Goal: Transaction & Acquisition: Download file/media

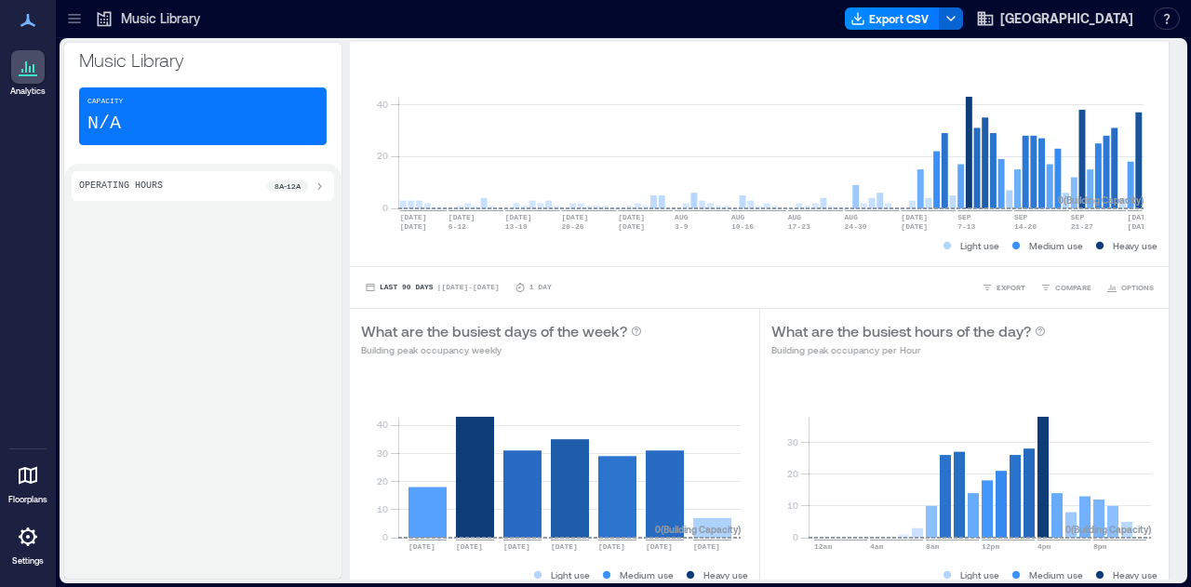
scroll to position [186, 0]
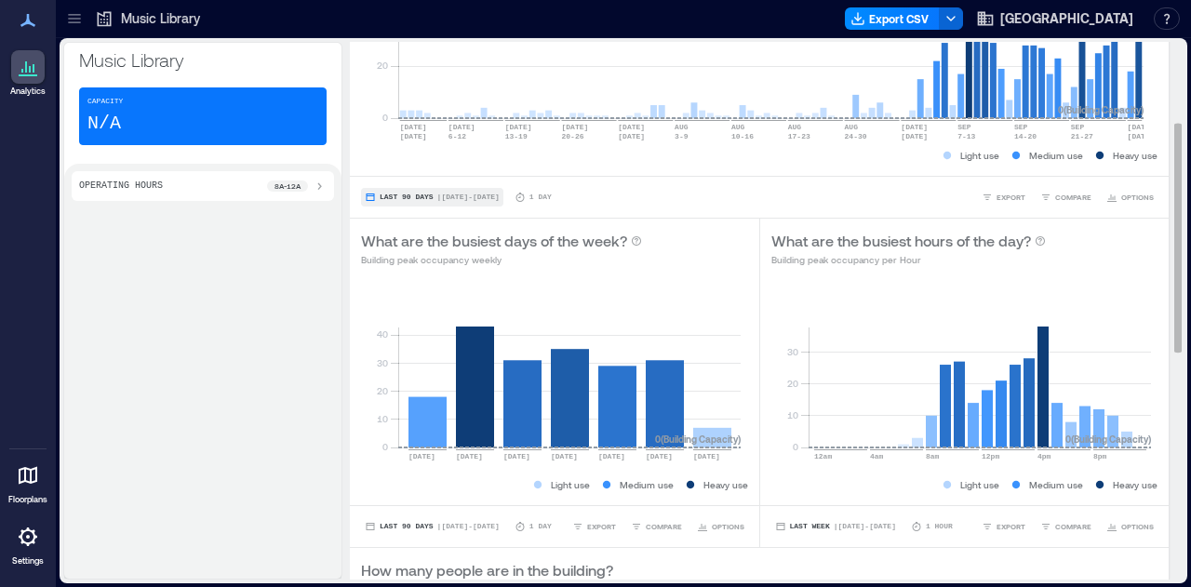
click at [416, 191] on button "Last 90 Days | [DATE] - [DATE]" at bounding box center [432, 197] width 142 height 19
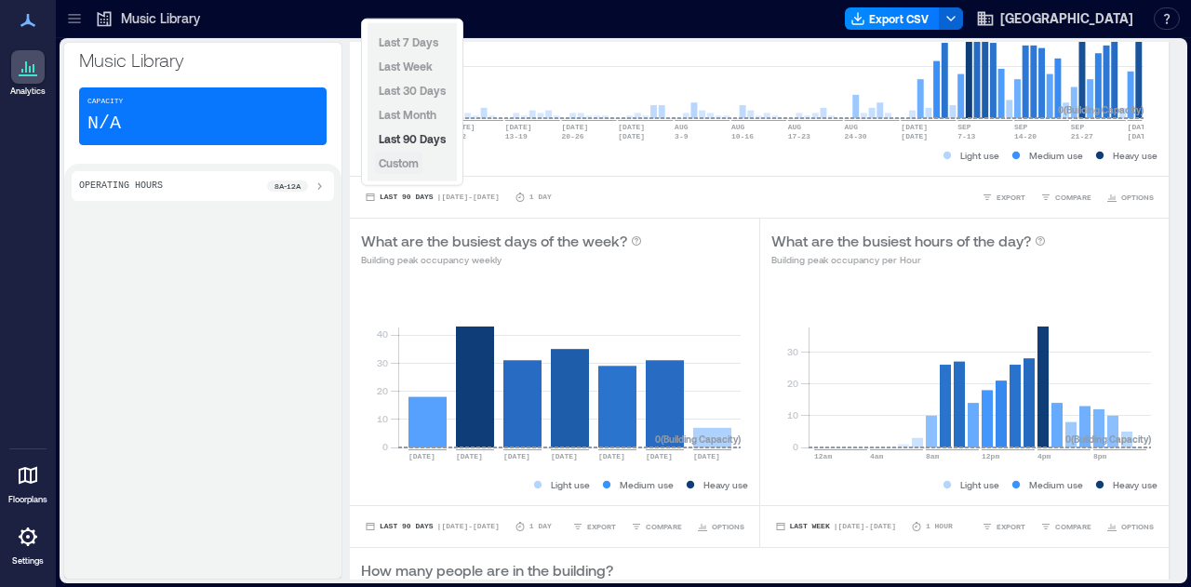
click at [409, 173] on button "Custom" at bounding box center [398, 163] width 47 height 22
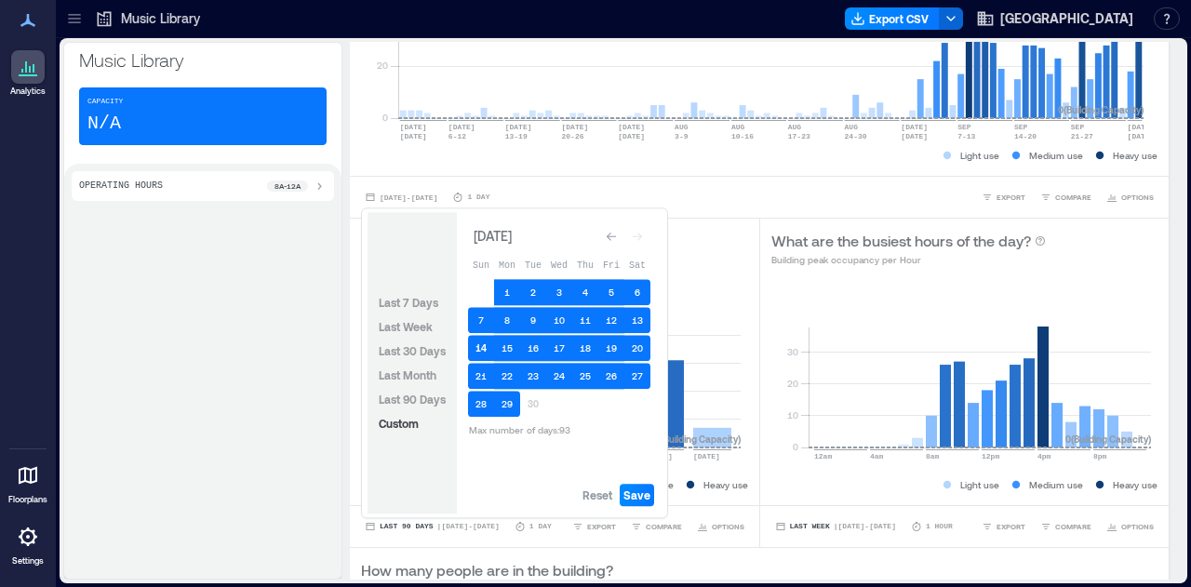
click at [477, 347] on button "14" at bounding box center [481, 348] width 26 height 26
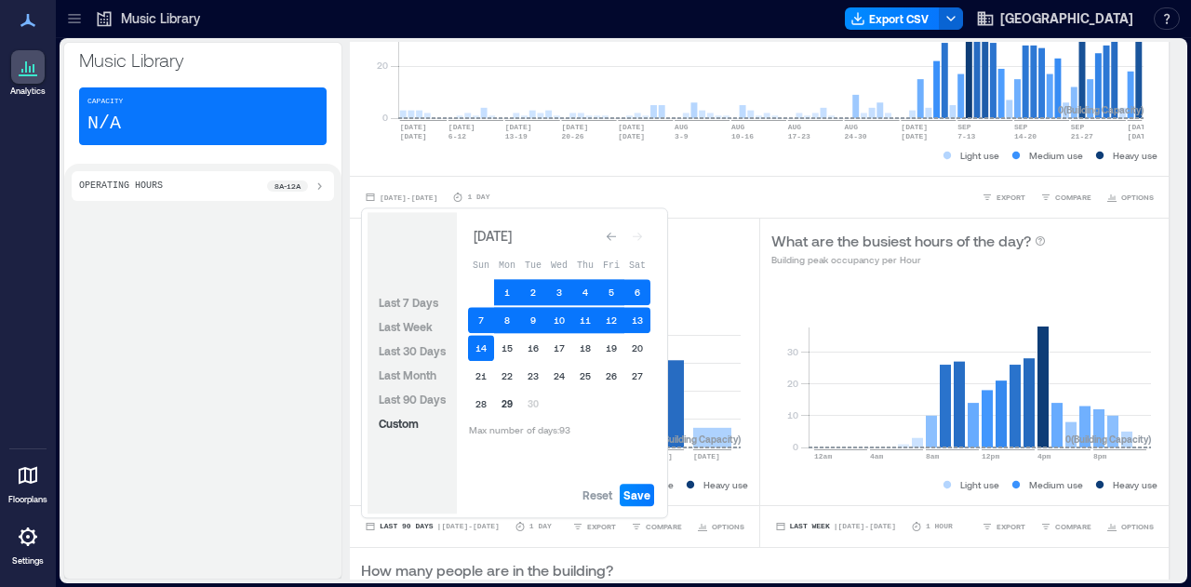
click at [512, 403] on button "29" at bounding box center [507, 404] width 26 height 26
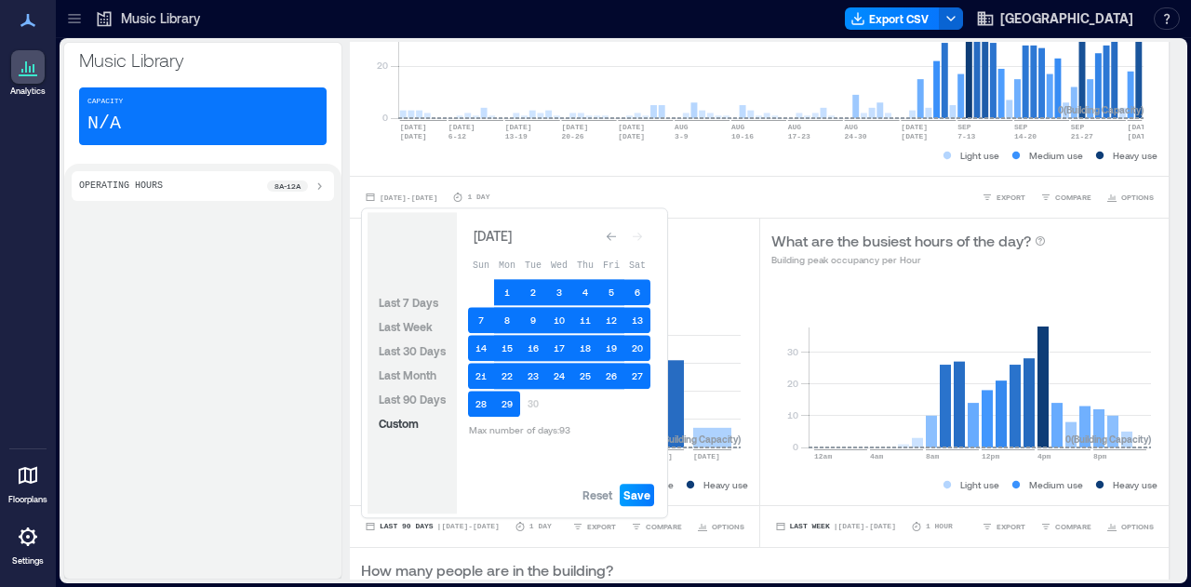
click at [636, 502] on span "Save" at bounding box center [637, 495] width 27 height 15
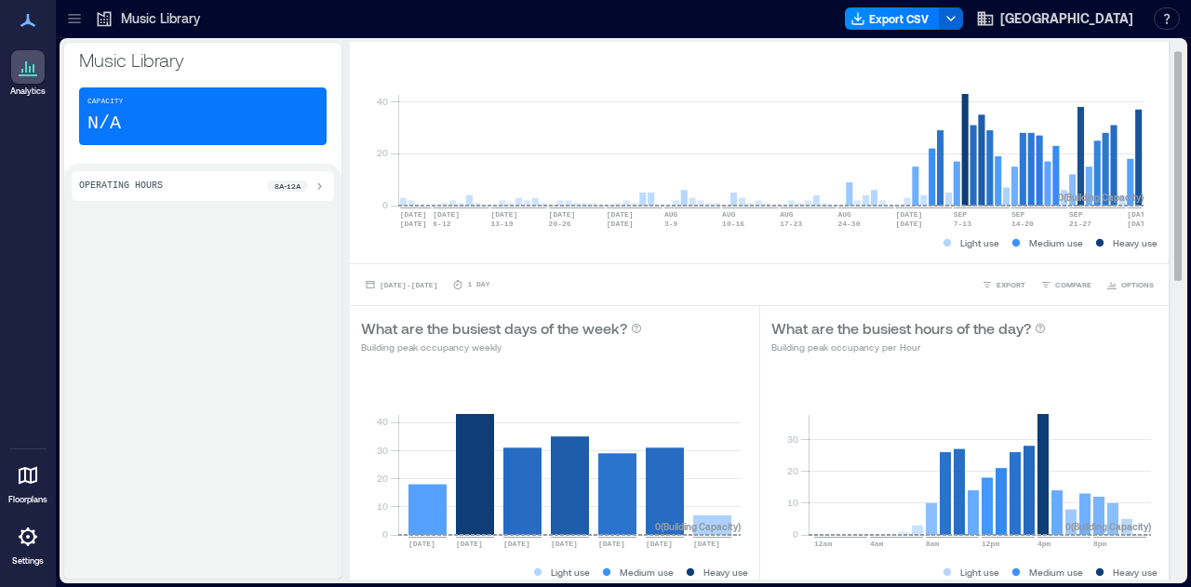
scroll to position [0, 0]
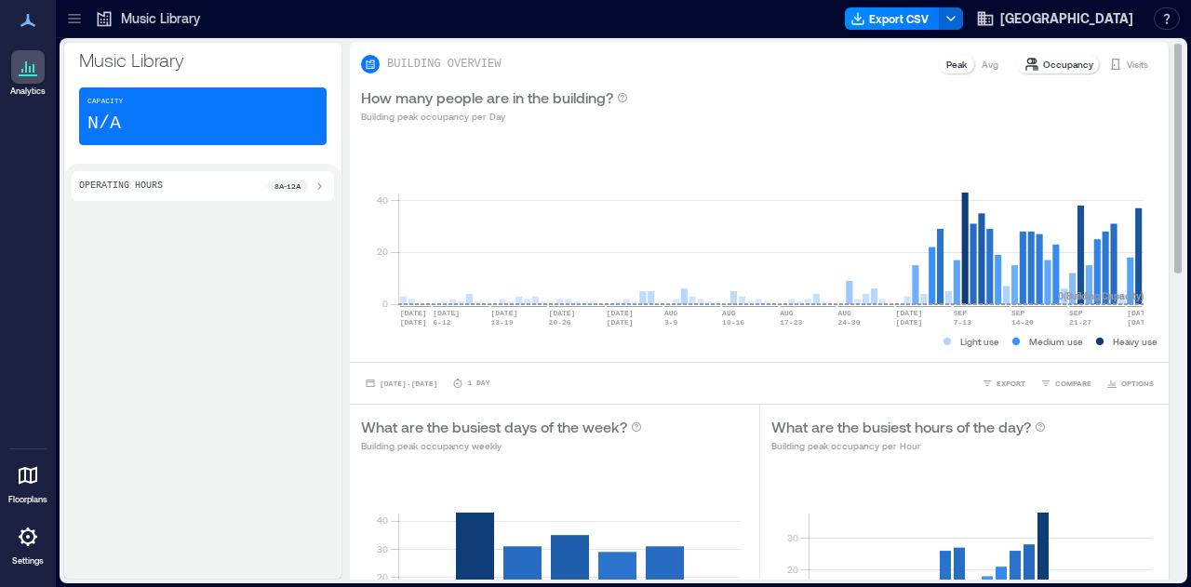
click at [1137, 59] on div "Visits" at bounding box center [1128, 64] width 55 height 19
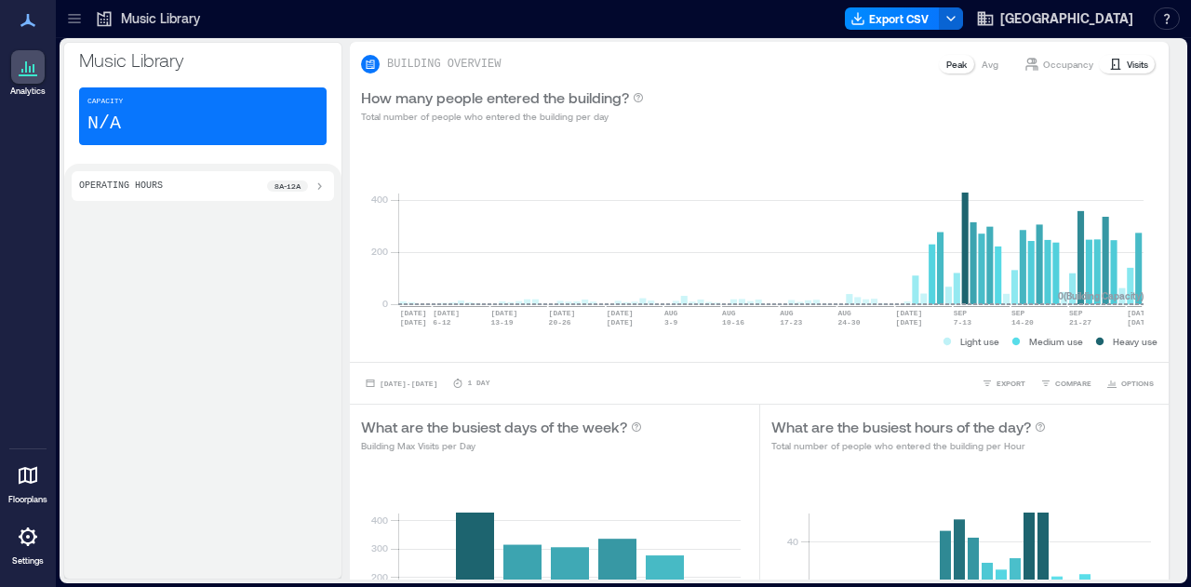
click at [76, 18] on icon at bounding box center [74, 18] width 19 height 19
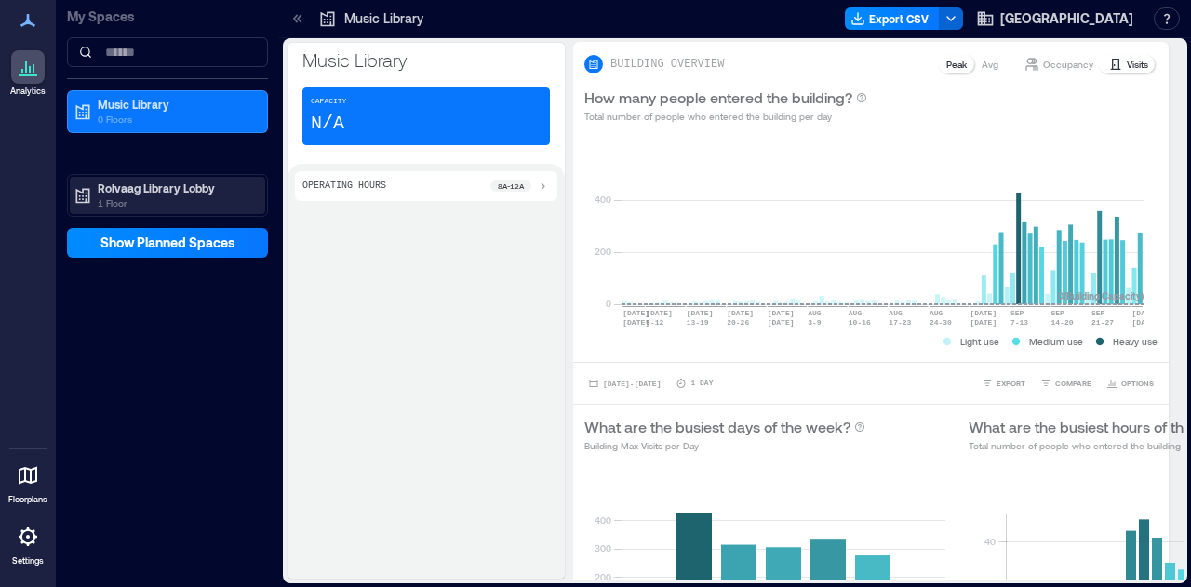
click at [132, 191] on p "Rolvaag Library Lobby" at bounding box center [176, 188] width 156 height 15
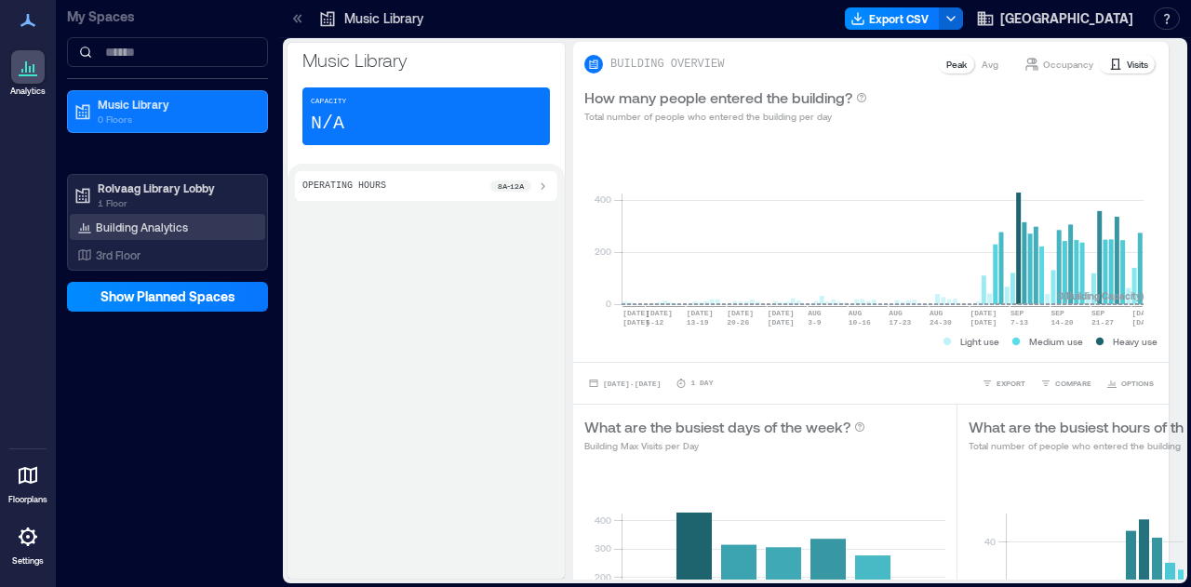
click at [140, 234] on div "Building Analytics" at bounding box center [133, 227] width 118 height 19
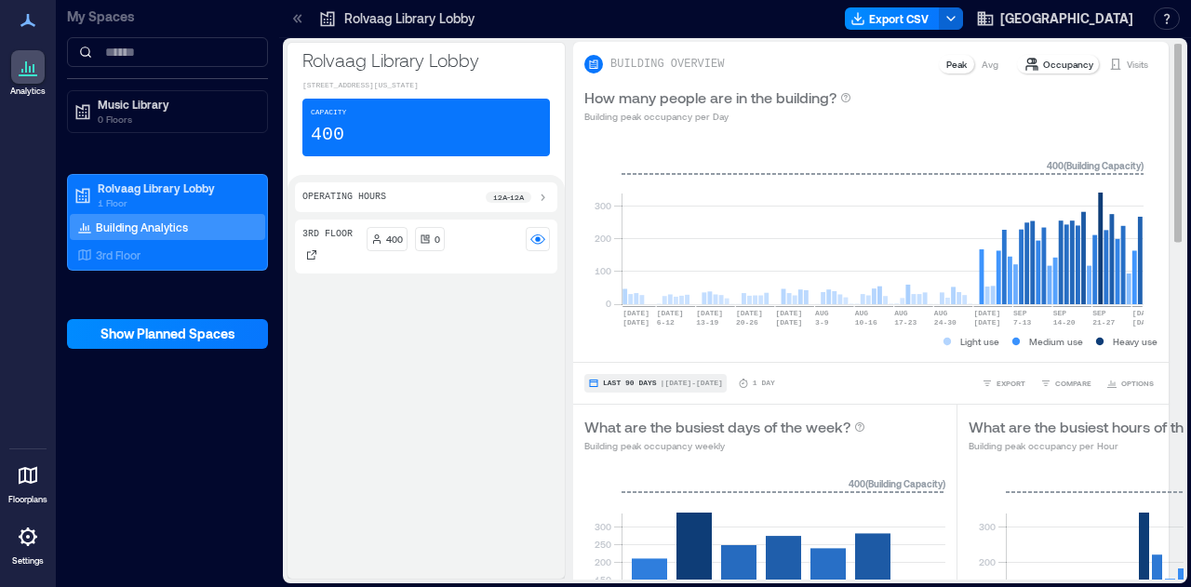
click at [610, 384] on span "Last 90 Days" at bounding box center [630, 384] width 54 height 0
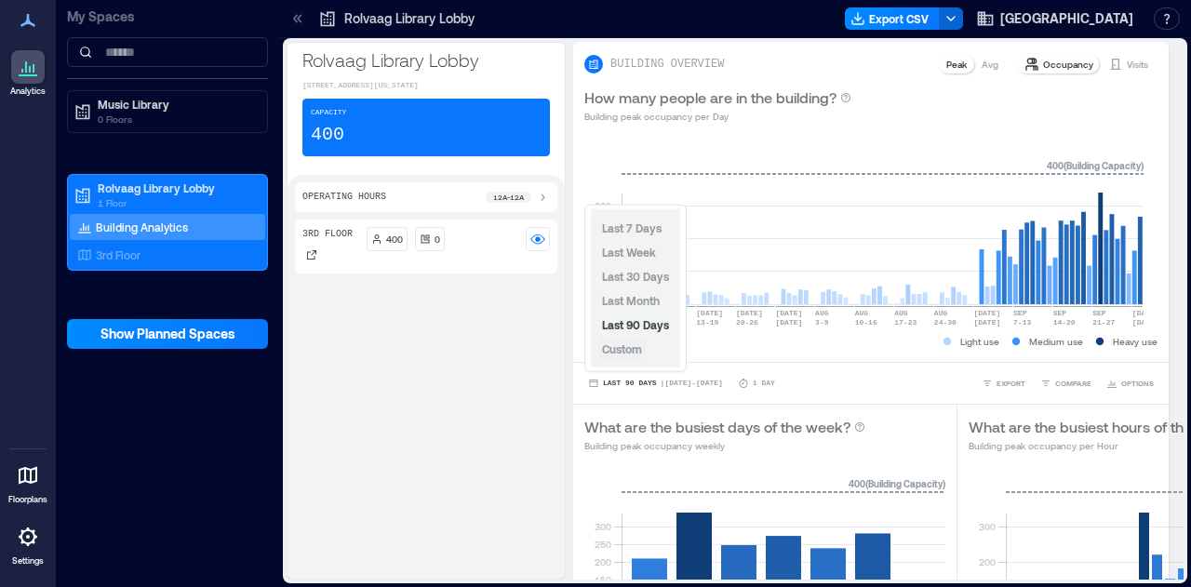
click at [612, 351] on span "Custom" at bounding box center [622, 349] width 40 height 13
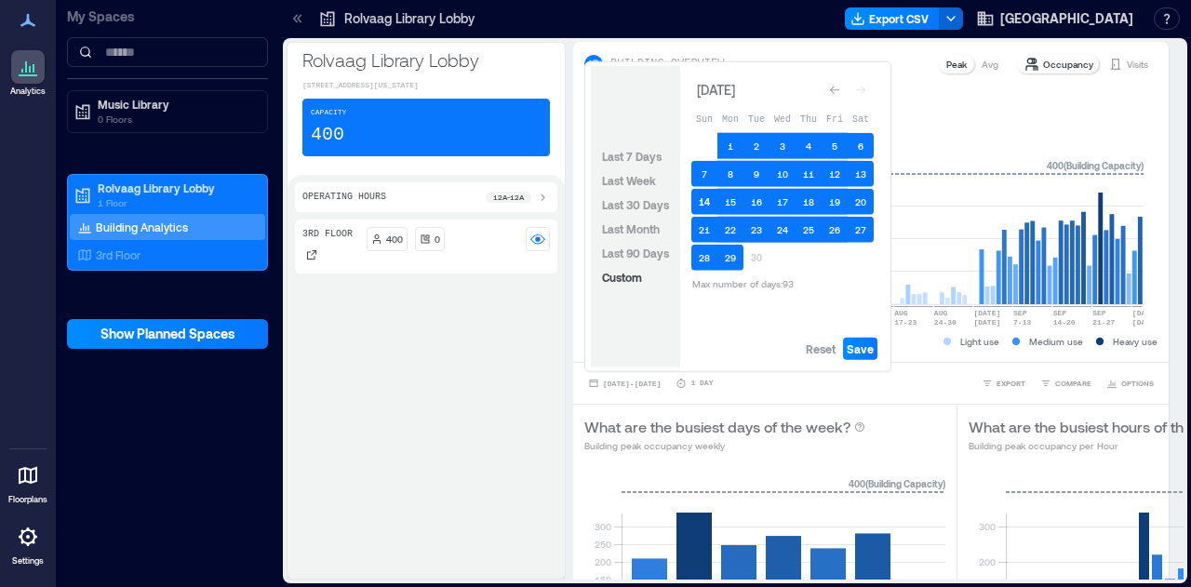
click at [698, 191] on button "14" at bounding box center [705, 202] width 26 height 26
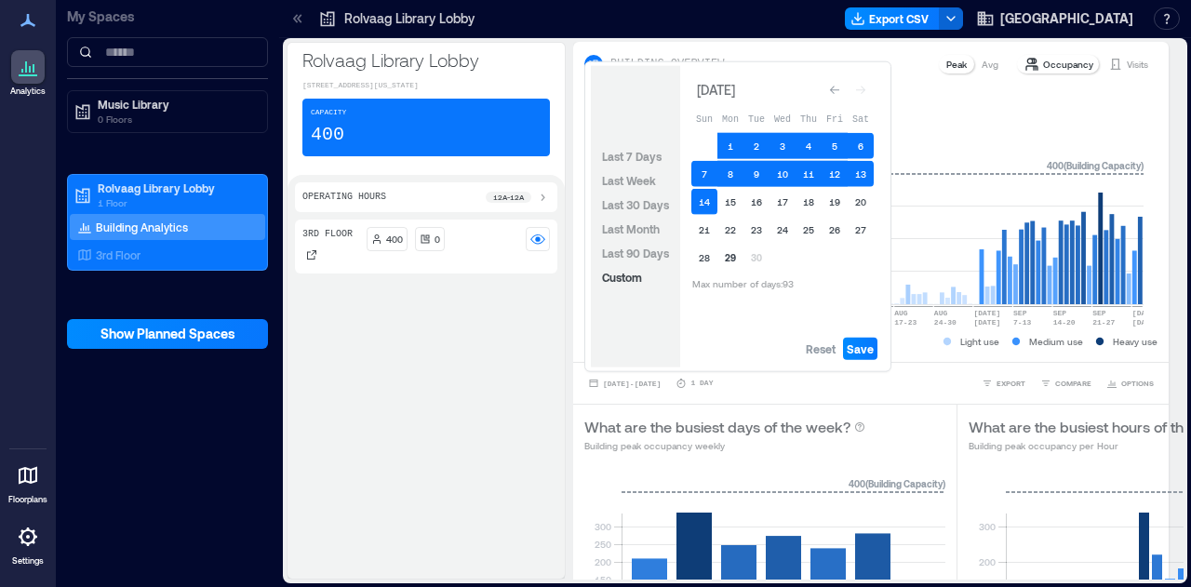
click at [730, 260] on button "29" at bounding box center [731, 258] width 26 height 26
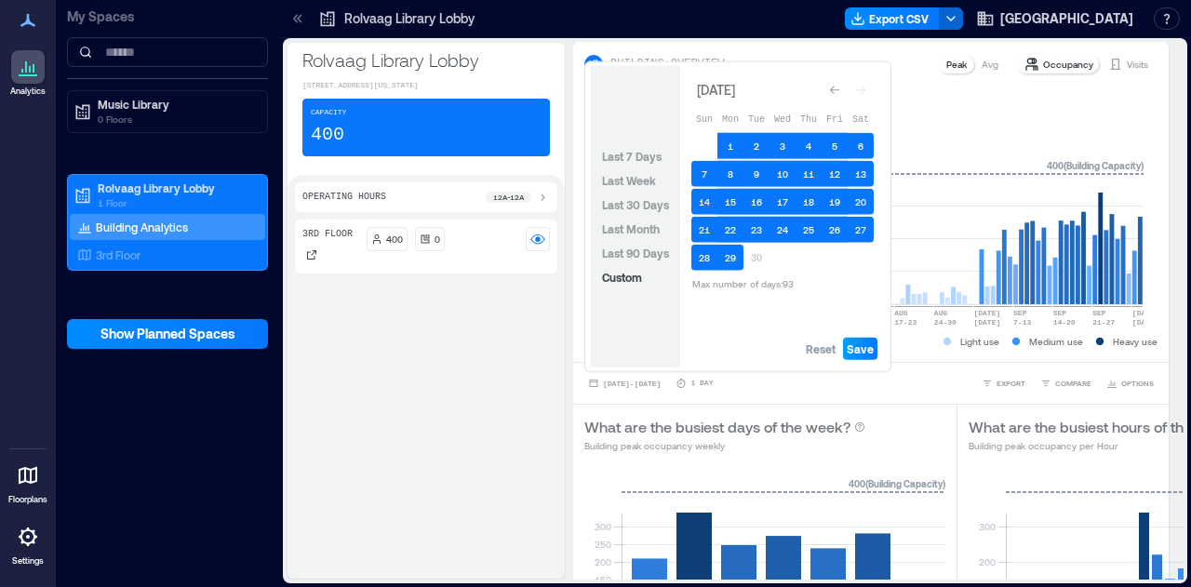
click at [851, 353] on span "Save" at bounding box center [860, 349] width 27 height 15
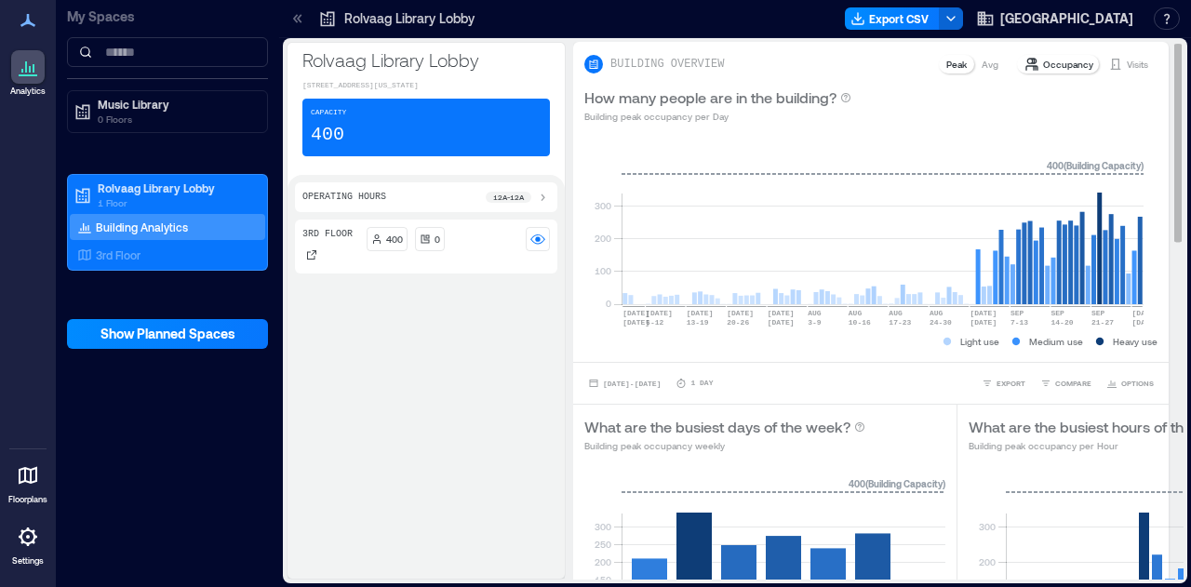
click at [1130, 66] on p "Visits" at bounding box center [1137, 64] width 21 height 15
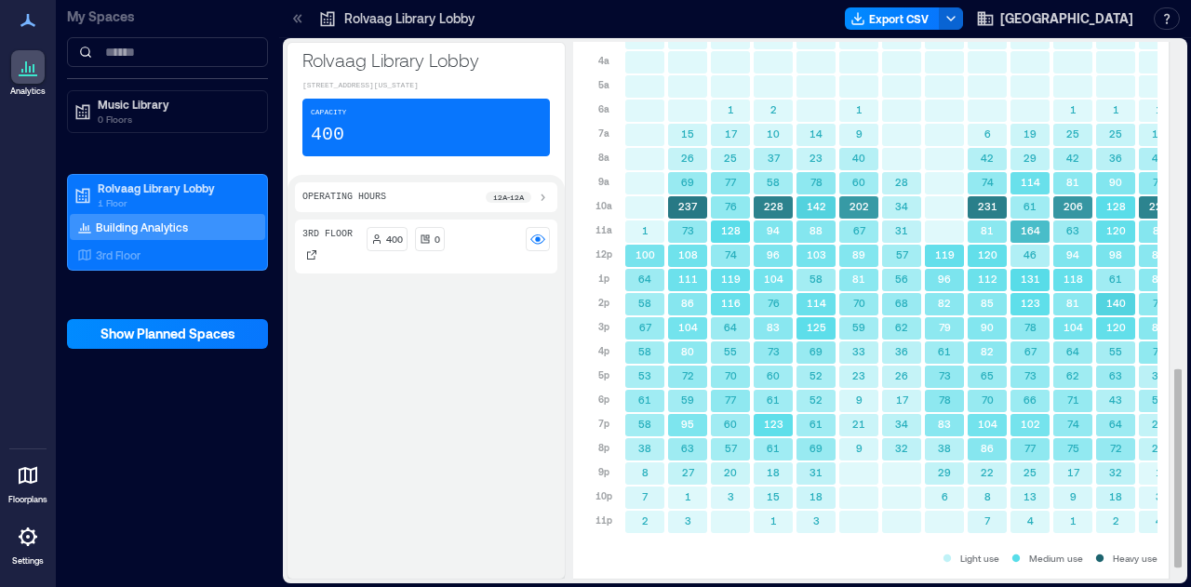
scroll to position [921, 0]
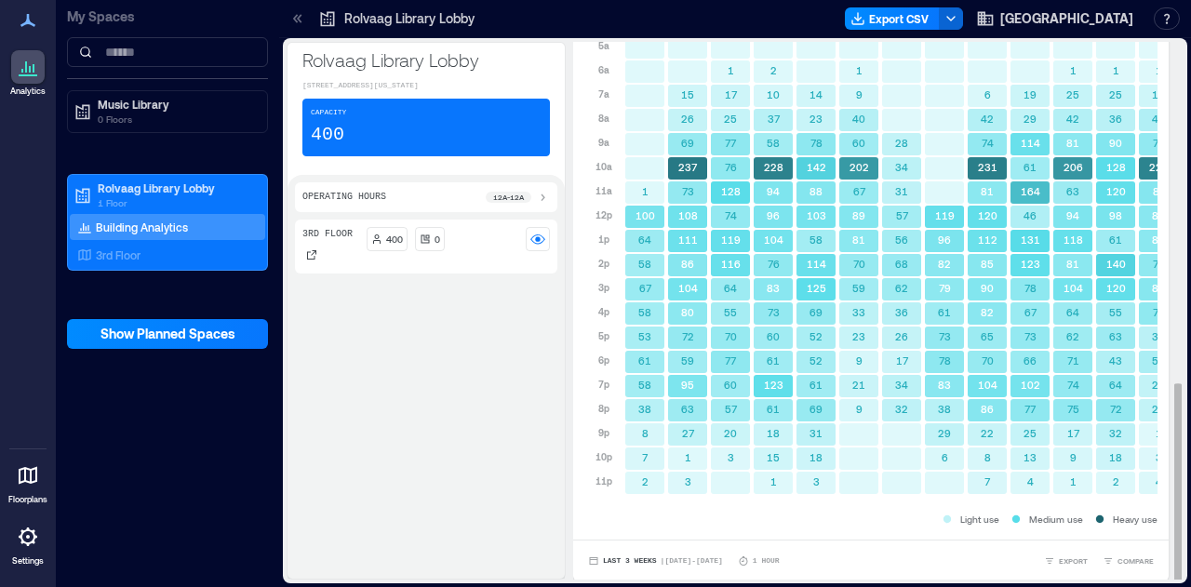
click at [855, 492] on div at bounding box center [859, 483] width 43 height 24
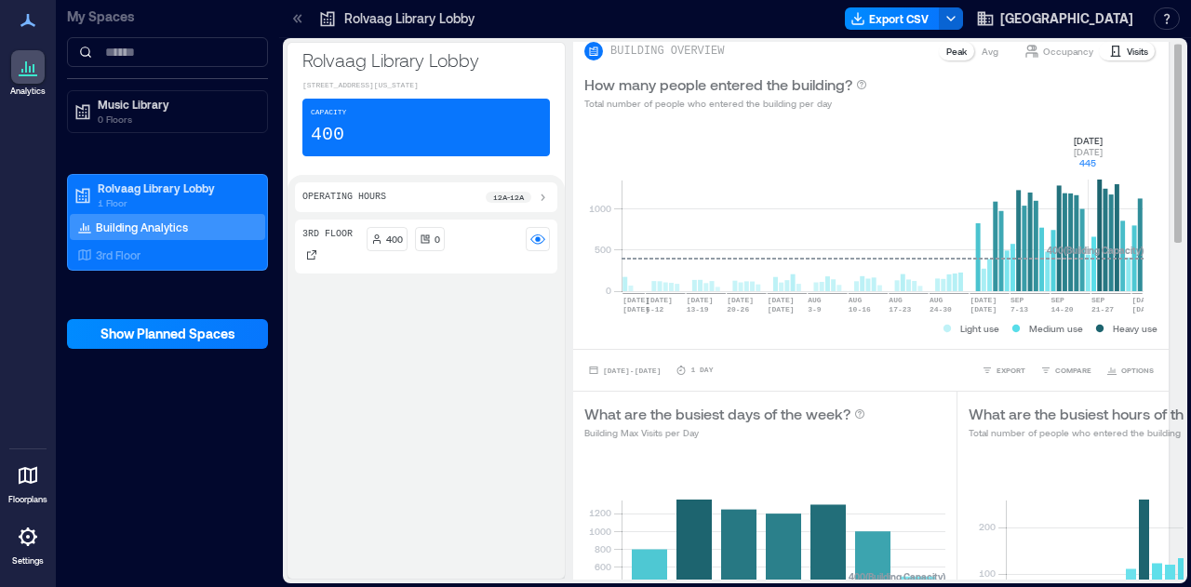
scroll to position [0, 0]
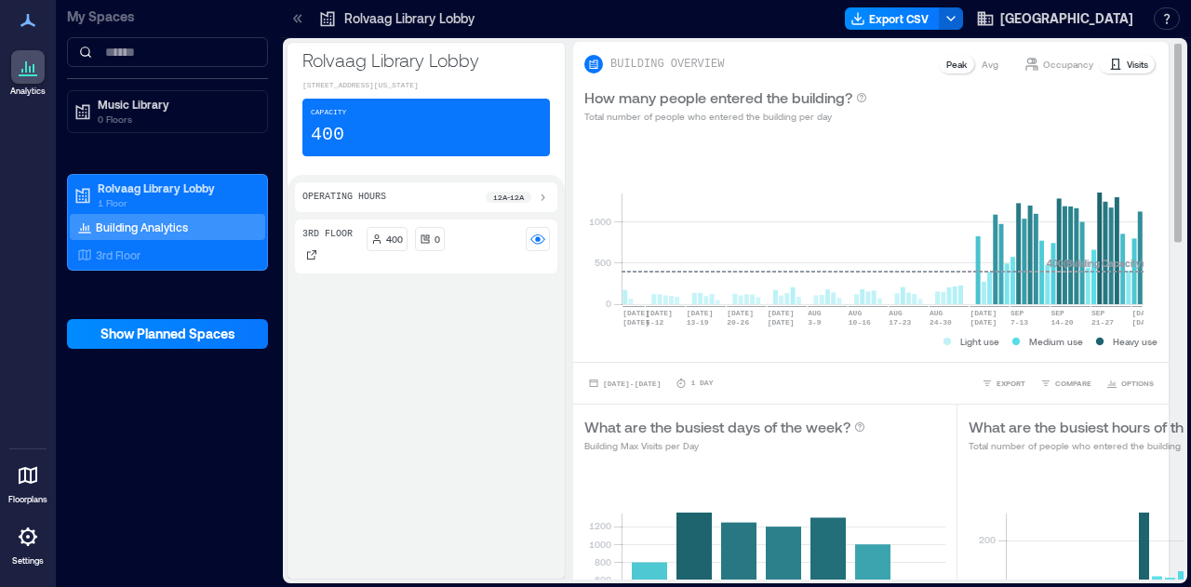
click at [1056, 55] on div "Occupancy" at bounding box center [1059, 64] width 84 height 19
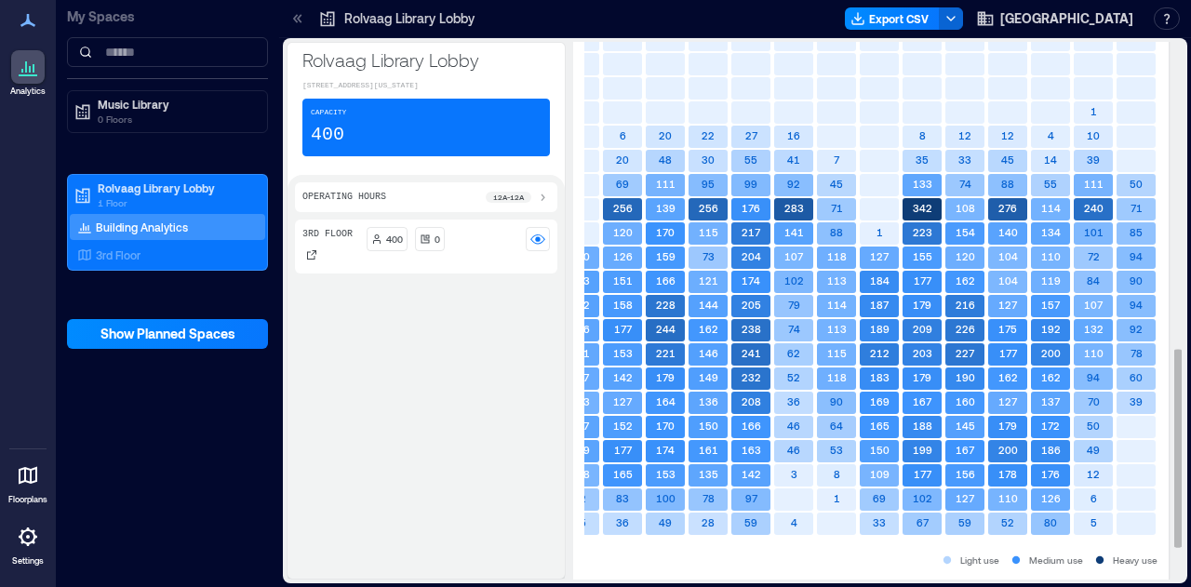
scroll to position [921, 0]
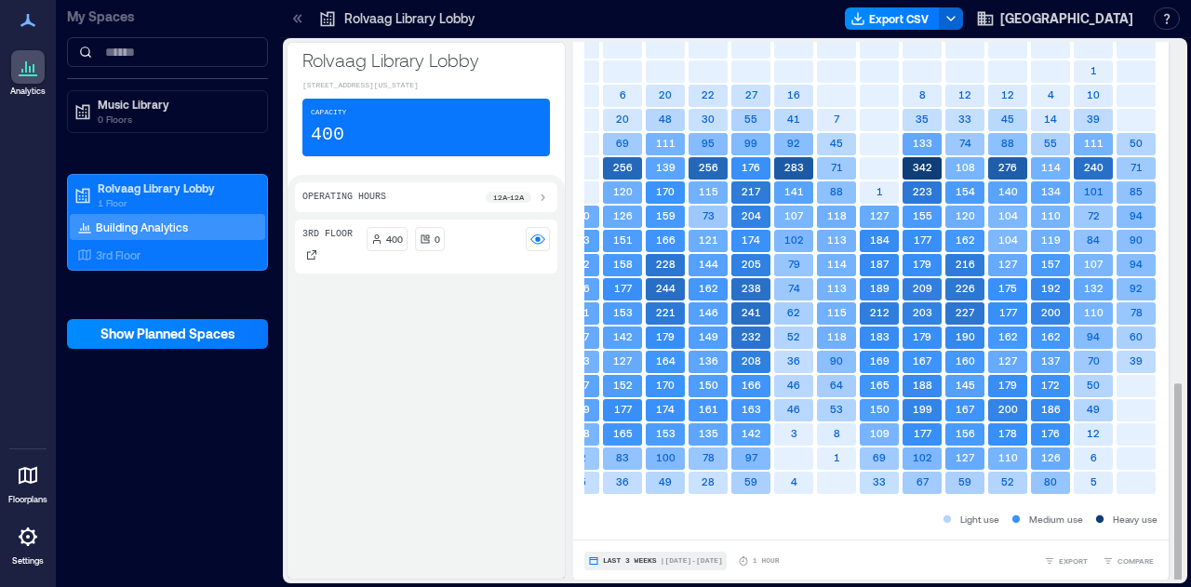
click at [633, 565] on button "Last 3 Weeks | [DATE] - [DATE]" at bounding box center [656, 561] width 142 height 19
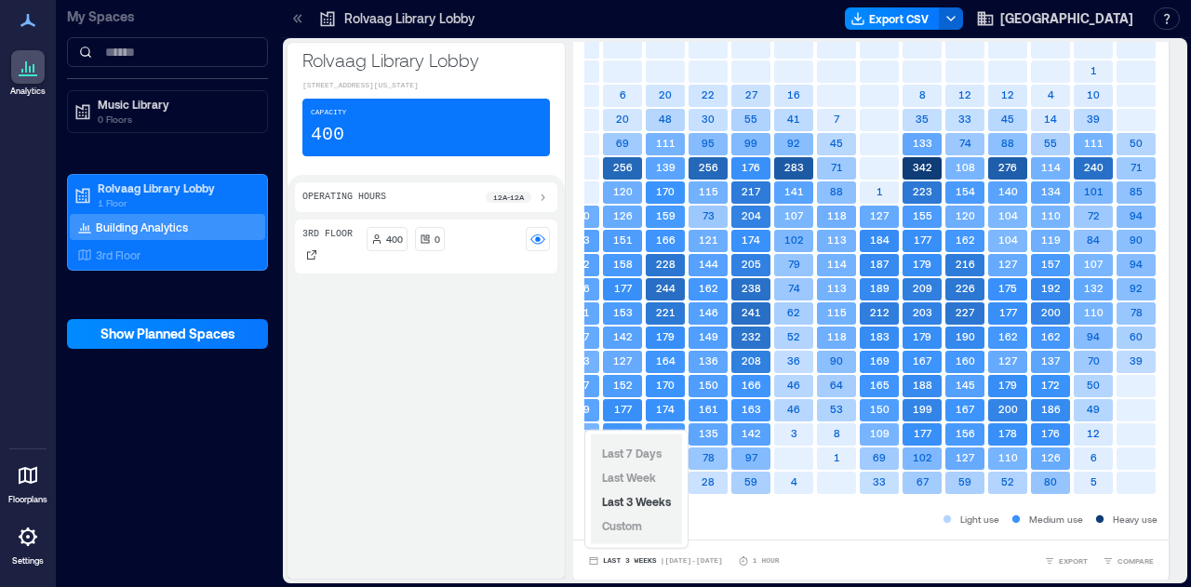
click at [631, 528] on span "Custom" at bounding box center [622, 525] width 40 height 13
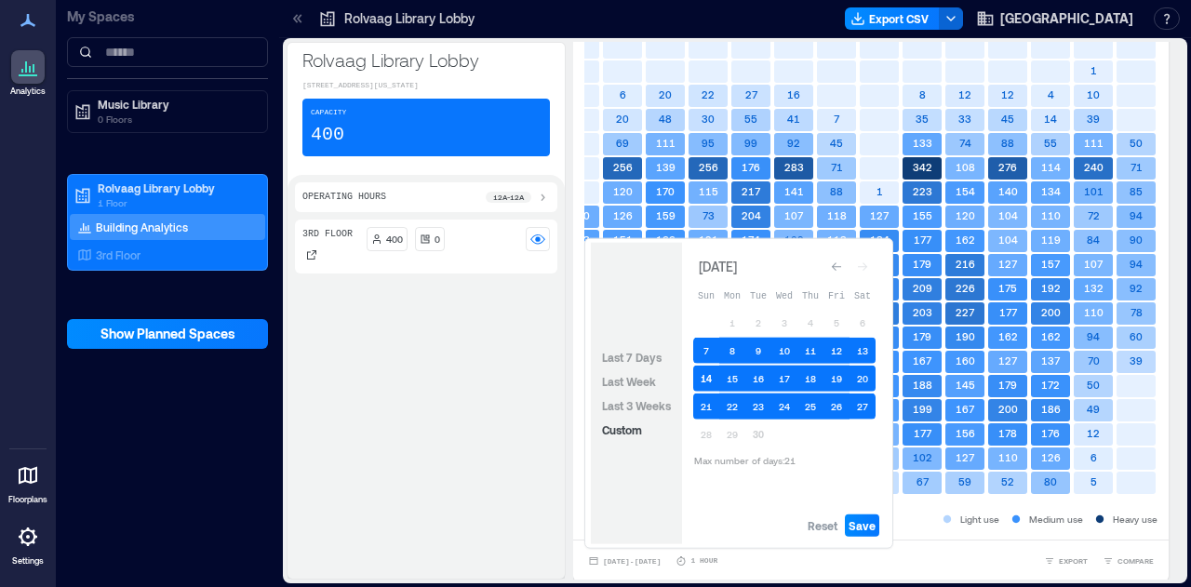
click at [702, 381] on button "14" at bounding box center [706, 379] width 26 height 26
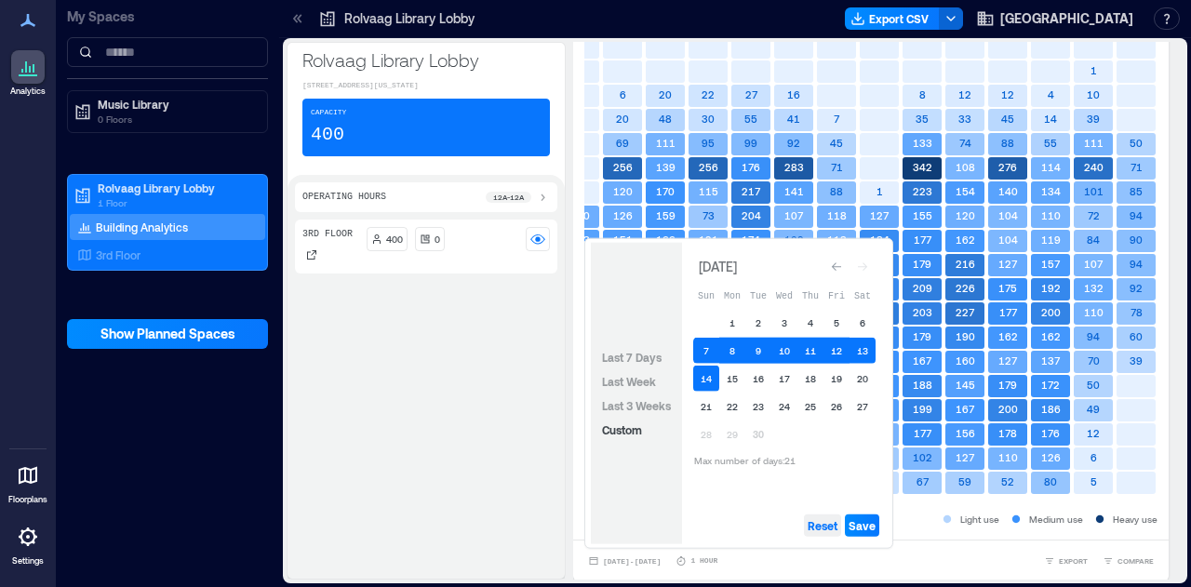
click at [825, 525] on span "Reset" at bounding box center [823, 525] width 30 height 15
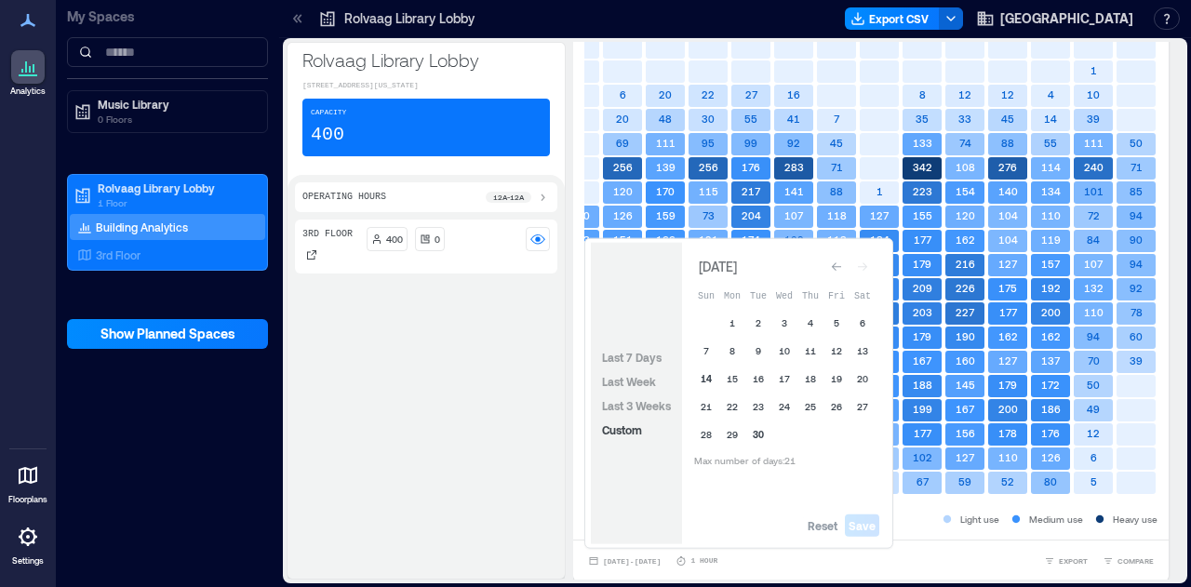
click at [700, 372] on button "14" at bounding box center [706, 379] width 26 height 26
click at [735, 431] on button "29" at bounding box center [733, 435] width 26 height 26
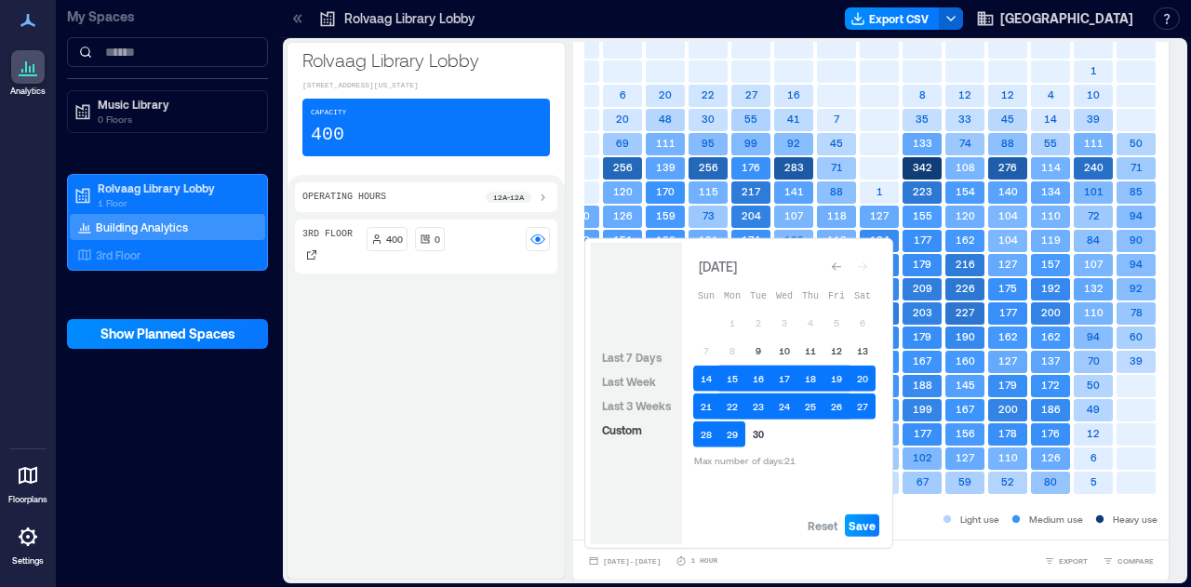
click at [864, 525] on span "Save" at bounding box center [862, 525] width 27 height 15
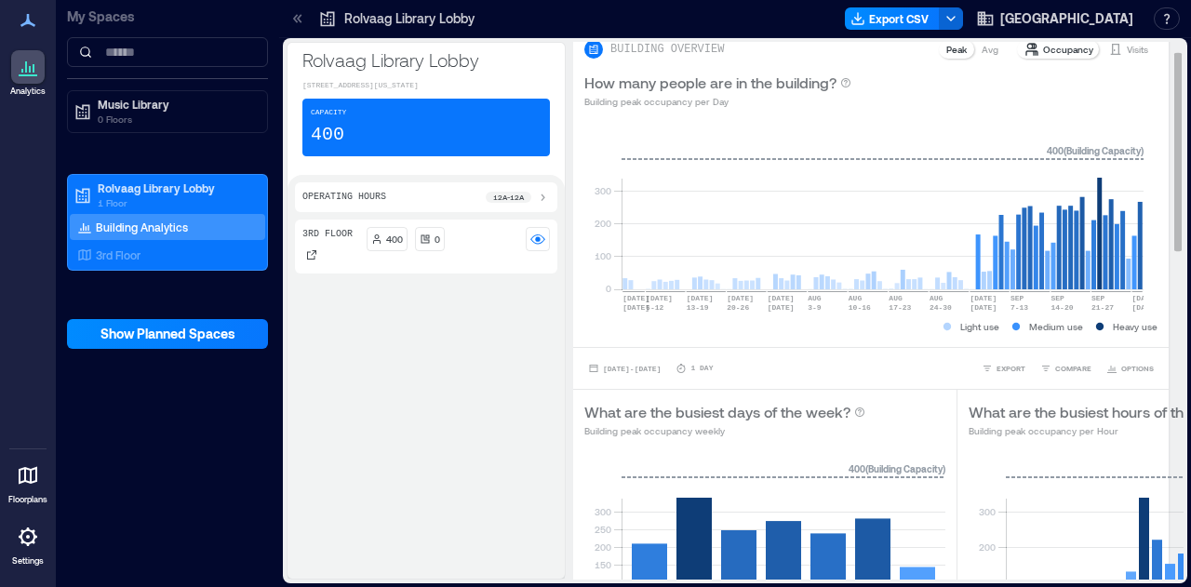
scroll to position [0, 0]
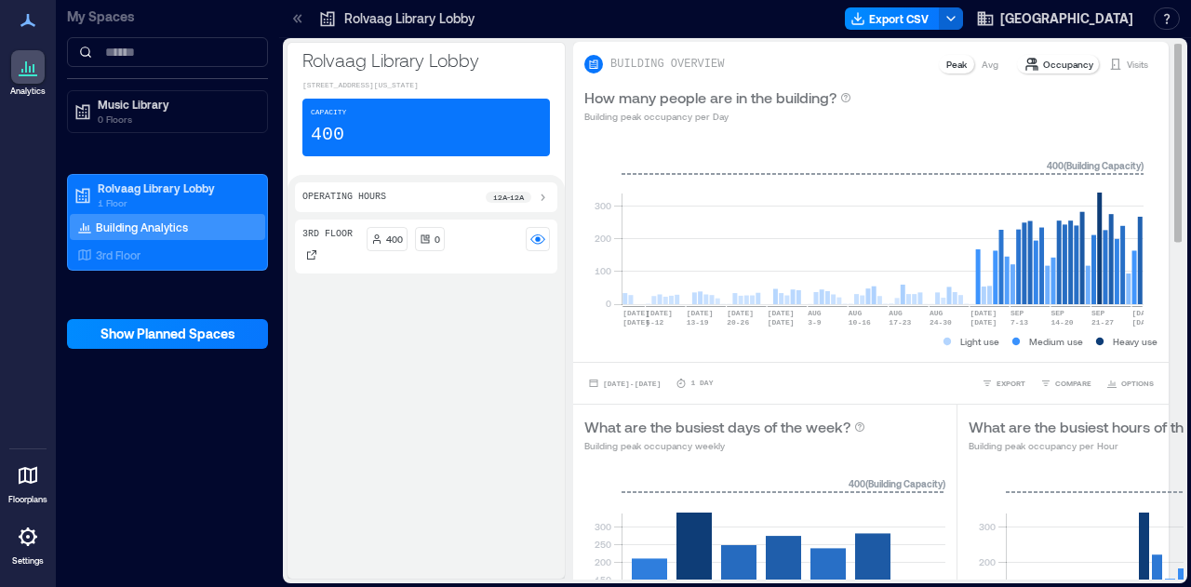
click at [1133, 62] on p "Visits" at bounding box center [1137, 64] width 21 height 15
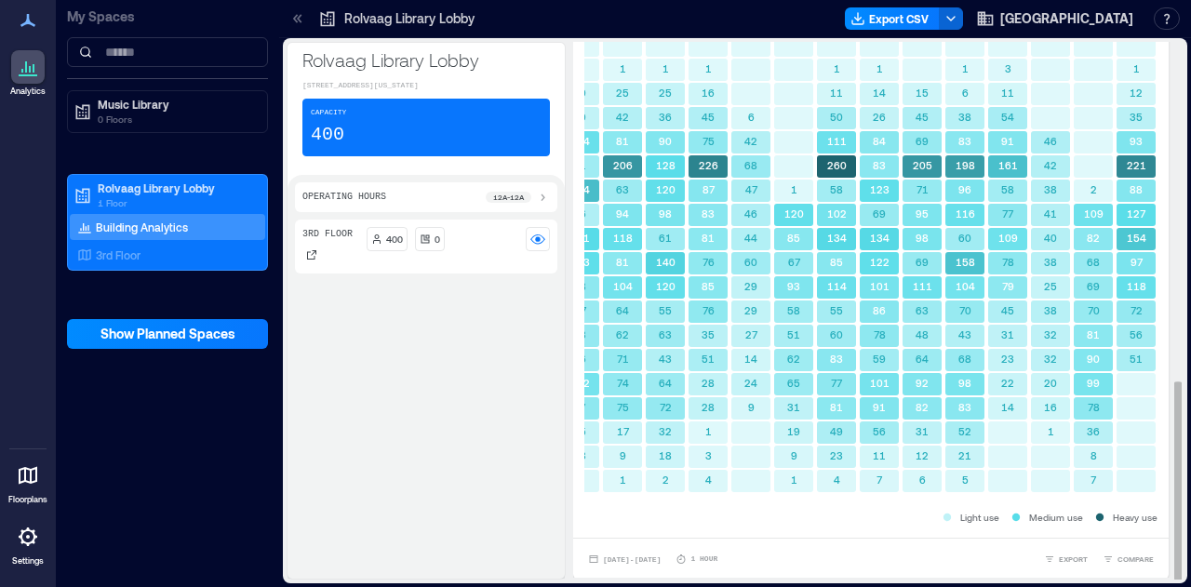
scroll to position [2, 0]
click at [639, 561] on span "[DATE] - [DATE]" at bounding box center [632, 560] width 58 height 8
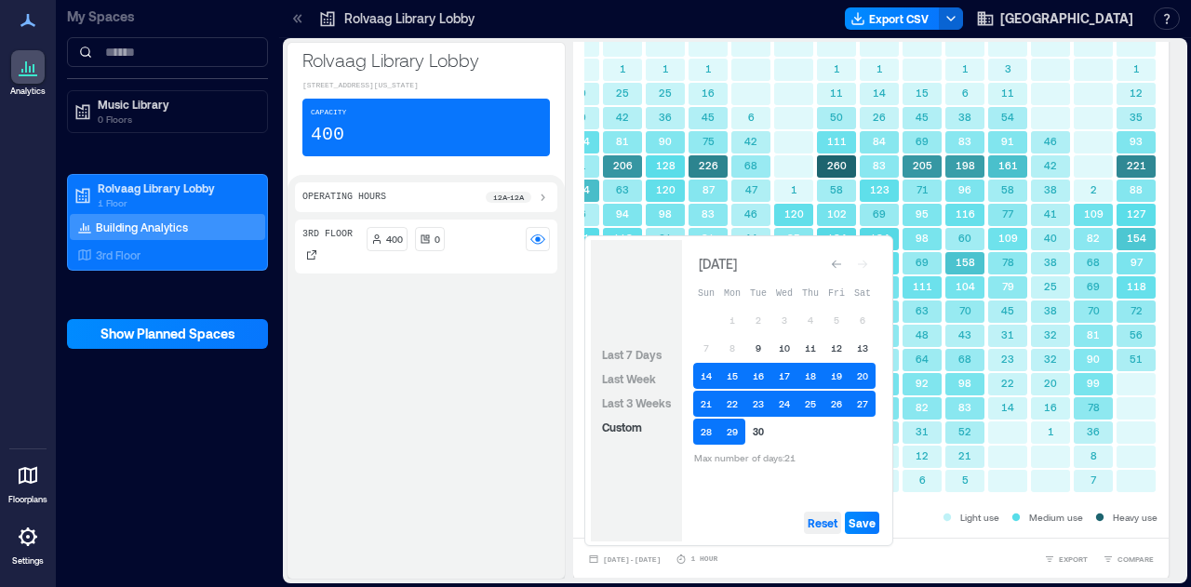
click at [808, 524] on button "Reset" at bounding box center [822, 523] width 37 height 22
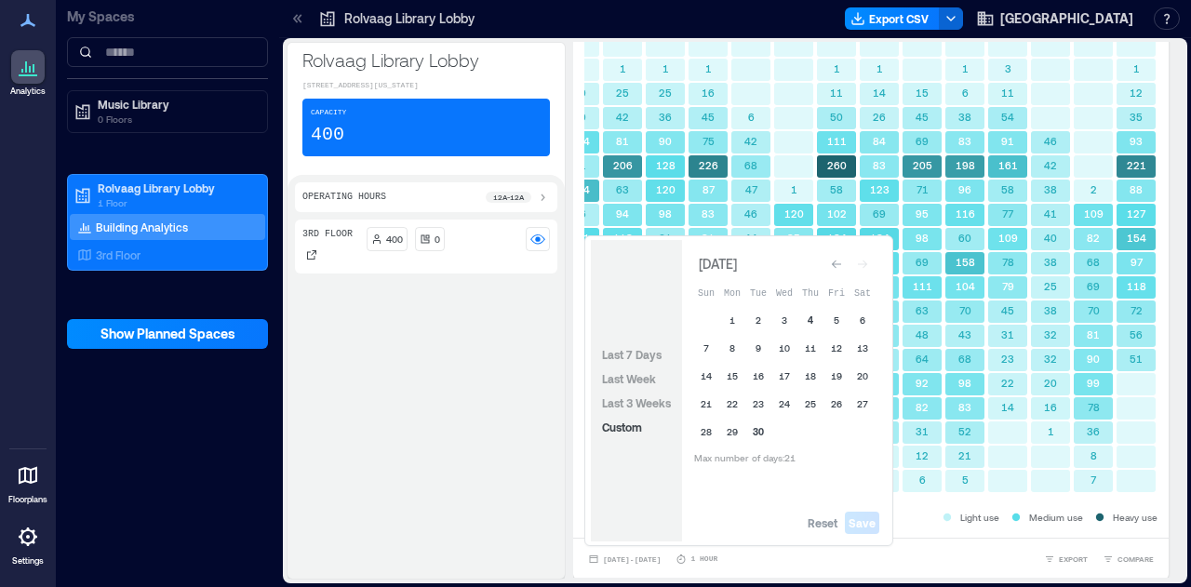
click at [812, 323] on button "4" at bounding box center [811, 320] width 26 height 26
click at [784, 402] on button "24" at bounding box center [785, 404] width 26 height 26
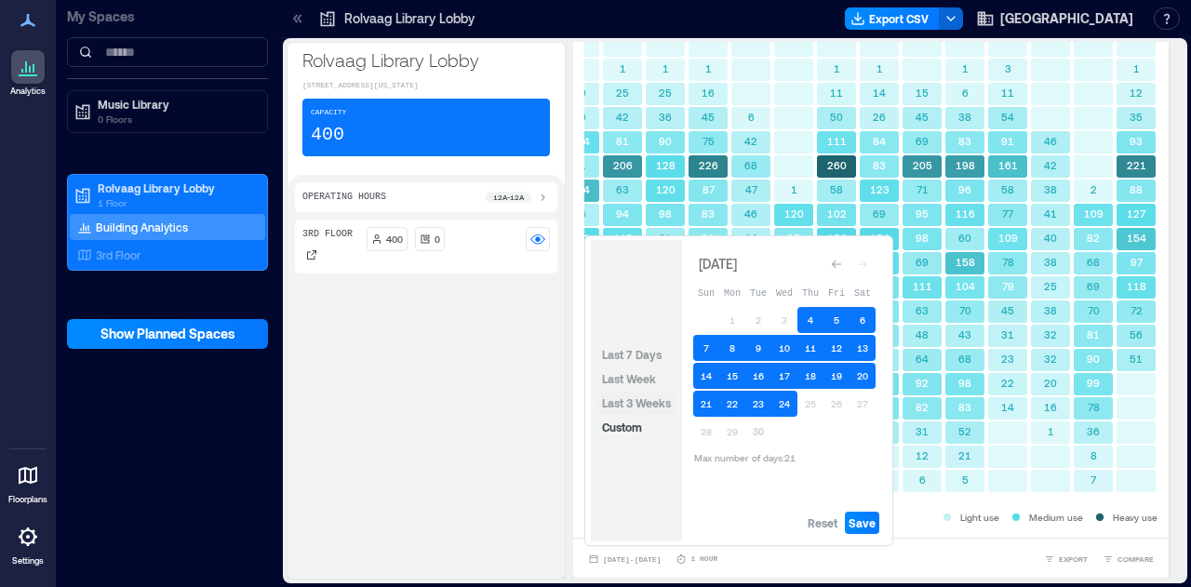
click at [654, 410] on span "Last 3 Weeks" at bounding box center [636, 403] width 69 height 13
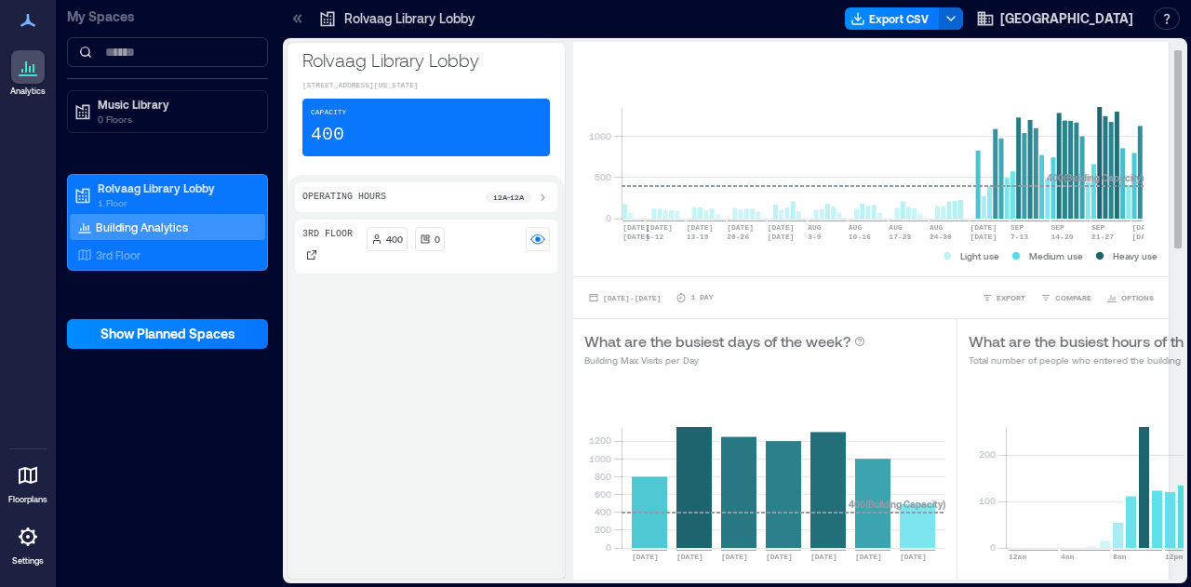
scroll to position [0, 0]
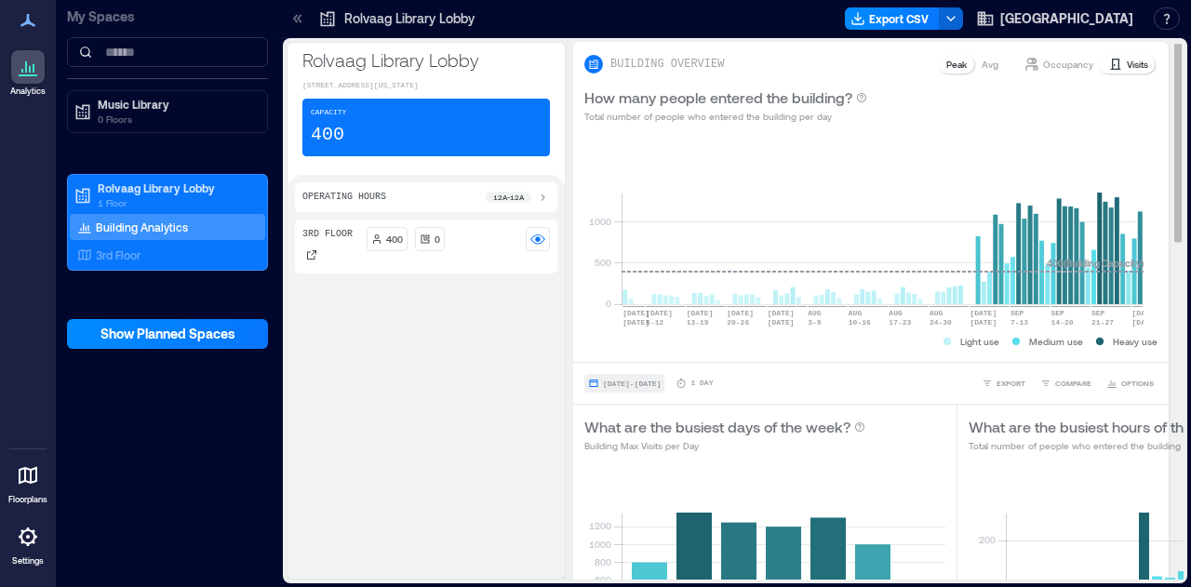
click at [630, 386] on span "[DATE] - [DATE]" at bounding box center [632, 384] width 58 height 8
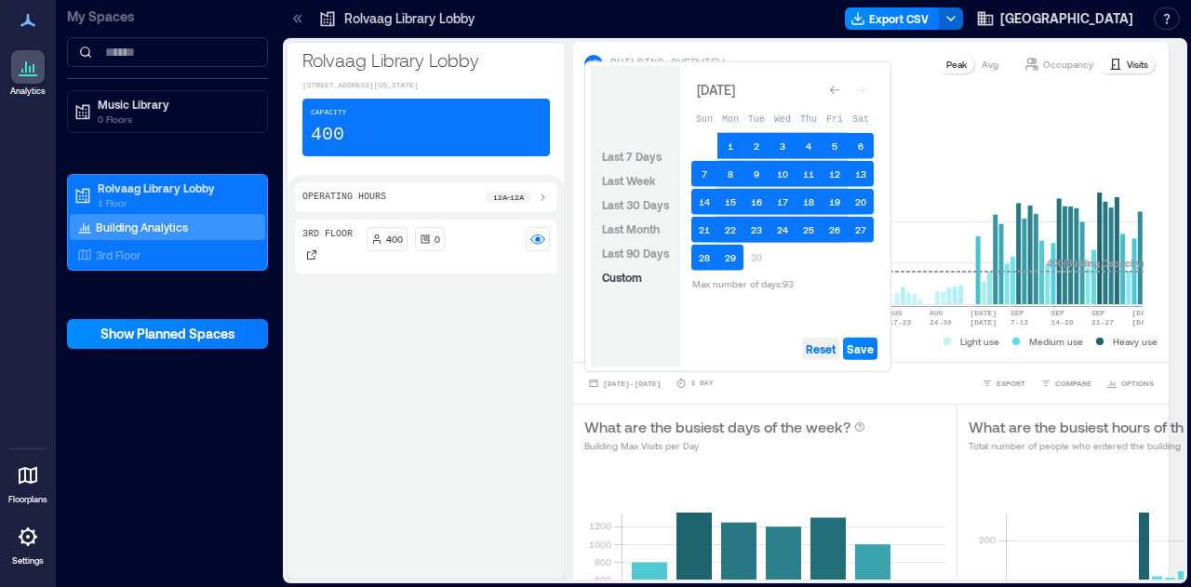
click at [835, 348] on span "Reset" at bounding box center [821, 349] width 30 height 15
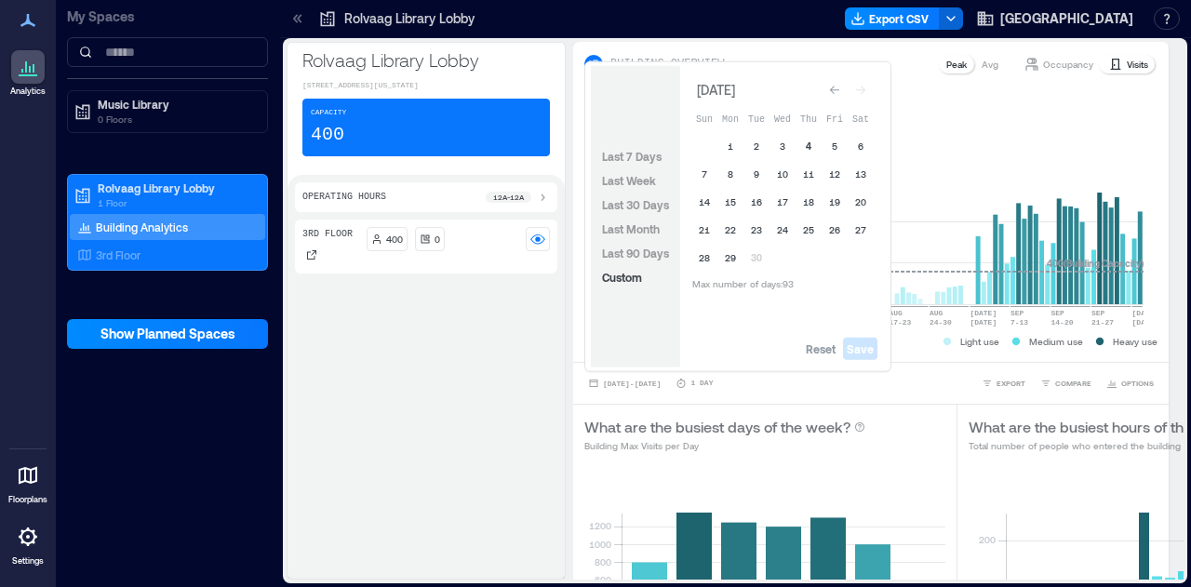
click at [807, 148] on button "4" at bounding box center [809, 146] width 26 height 26
click at [726, 255] on button "29" at bounding box center [731, 258] width 26 height 26
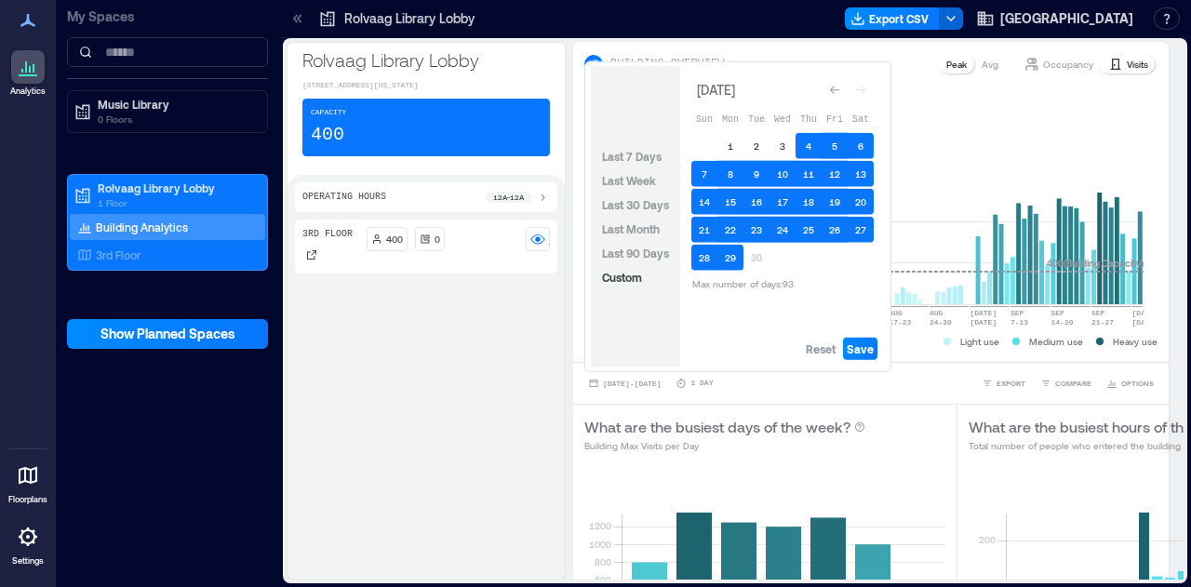
click at [884, 354] on div "Reset Save" at bounding box center [782, 348] width 205 height 37
click at [860, 353] on span "Save" at bounding box center [860, 349] width 27 height 15
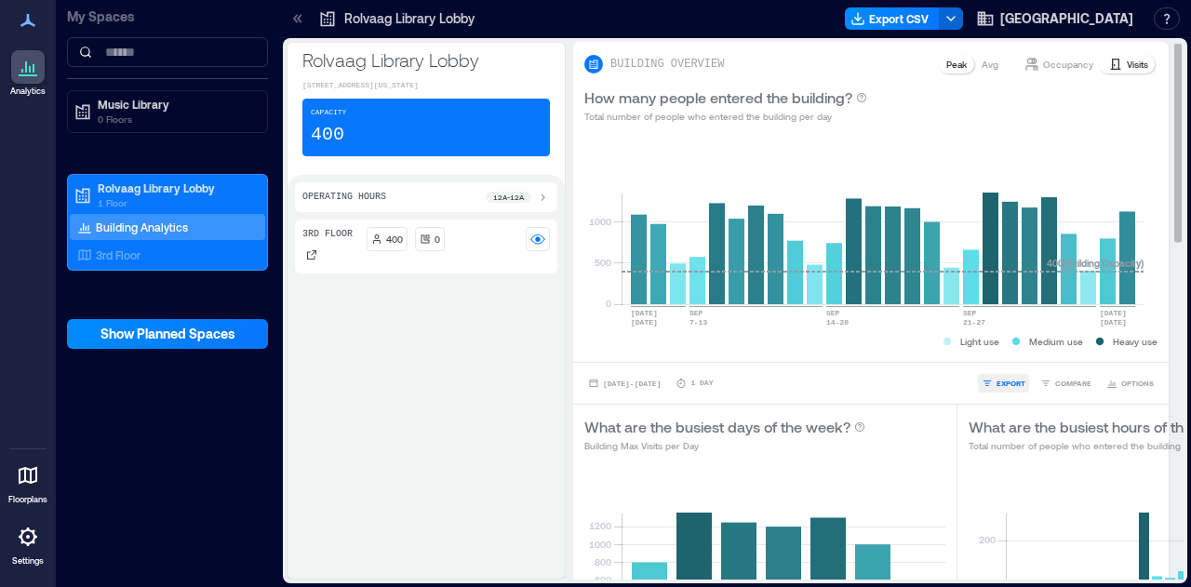
click at [998, 378] on span "EXPORT" at bounding box center [1011, 383] width 29 height 11
click at [996, 354] on button "CSV" at bounding box center [997, 357] width 47 height 19
click at [640, 380] on span "[DATE] - [DATE]" at bounding box center [632, 384] width 58 height 8
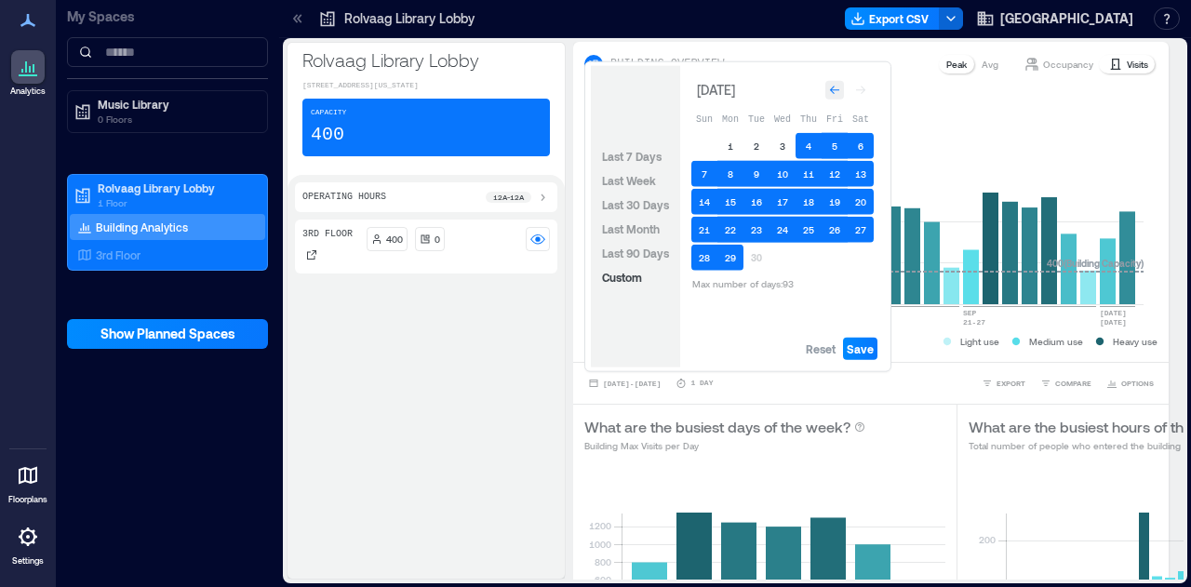
click at [828, 92] on div "Go to previous month" at bounding box center [835, 90] width 19 height 19
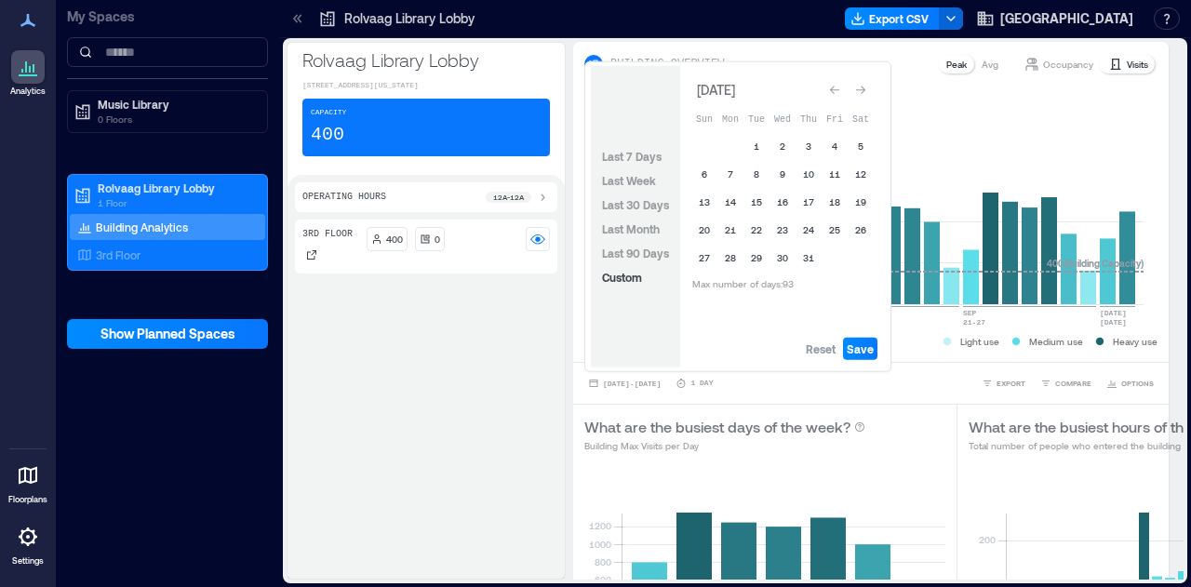
click at [828, 92] on div "Go to previous month" at bounding box center [835, 90] width 19 height 19
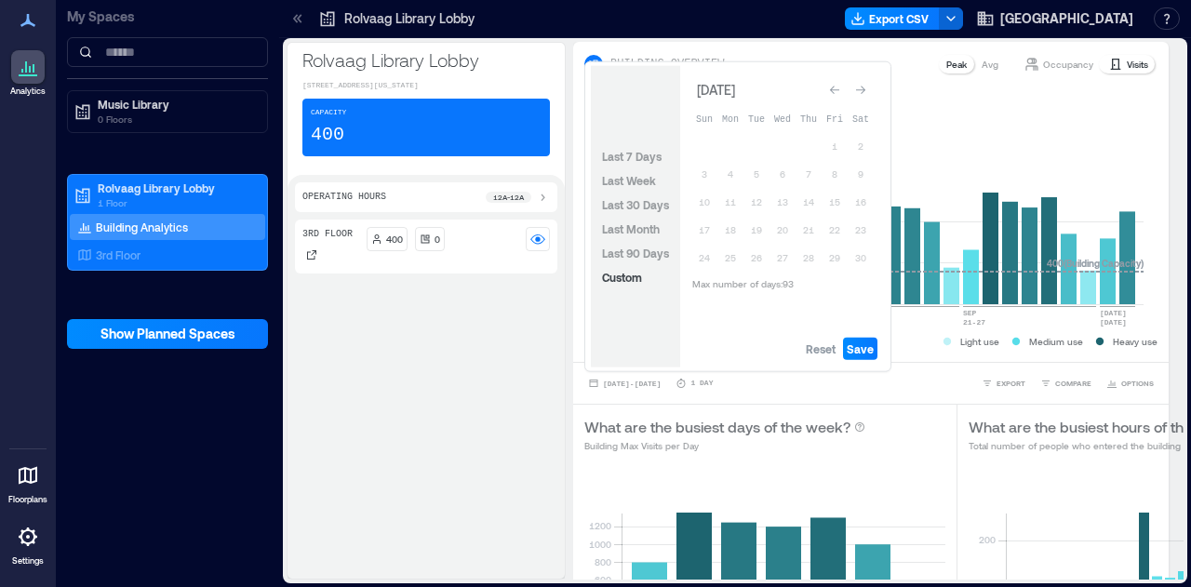
click at [828, 92] on div "Go to previous month" at bounding box center [835, 90] width 19 height 19
click at [867, 88] on div "Go to next month" at bounding box center [861, 90] width 19 height 19
click at [823, 348] on span "Reset" at bounding box center [821, 349] width 30 height 15
click at [812, 144] on button "5" at bounding box center [809, 146] width 26 height 26
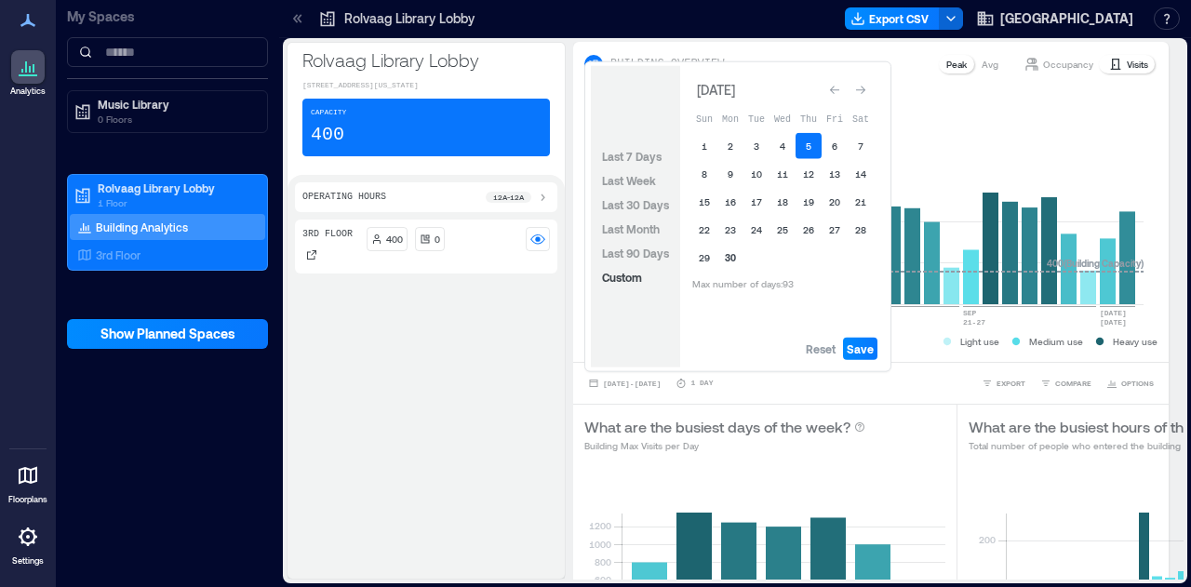
click at [724, 260] on button "30" at bounding box center [731, 258] width 26 height 26
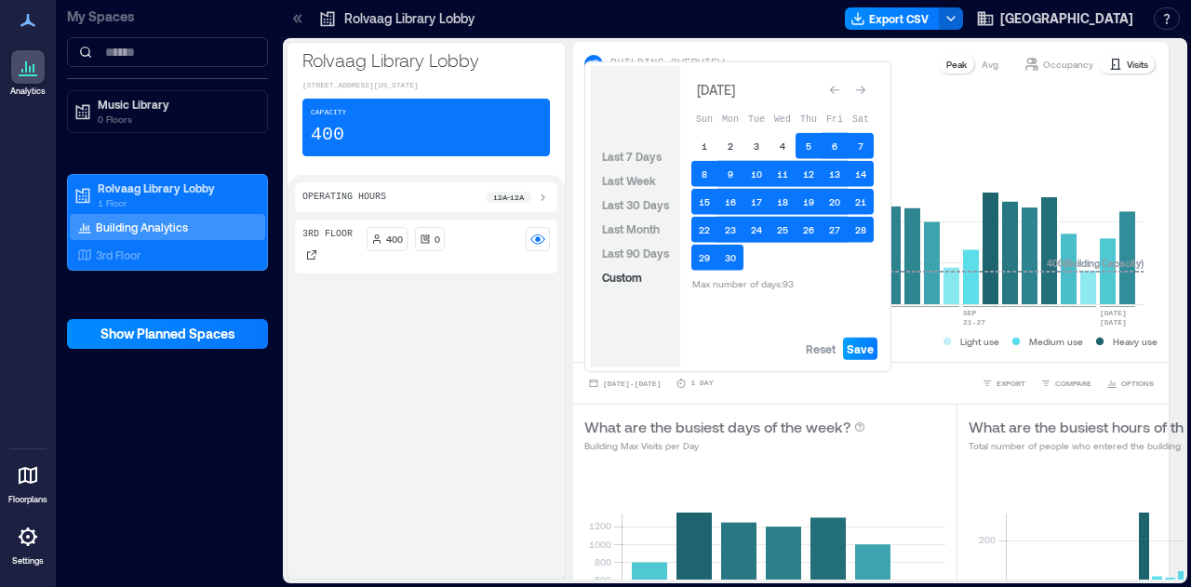
click at [860, 357] on button "Save" at bounding box center [860, 349] width 34 height 22
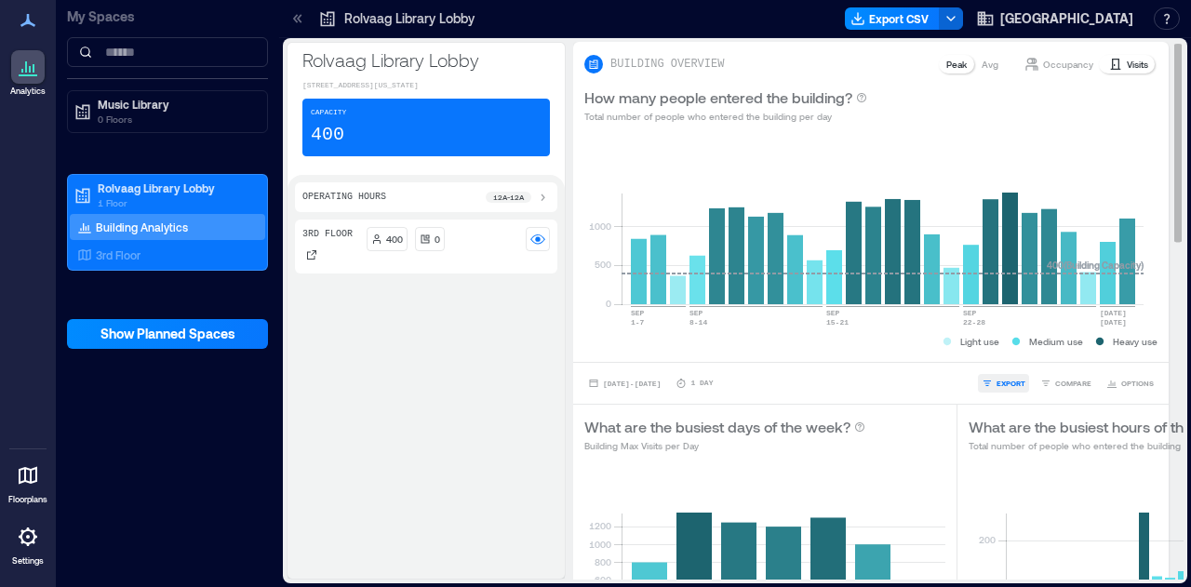
click at [982, 383] on button "EXPORT" at bounding box center [1003, 383] width 51 height 19
click at [1001, 356] on span "CSV" at bounding box center [1004, 357] width 15 height 11
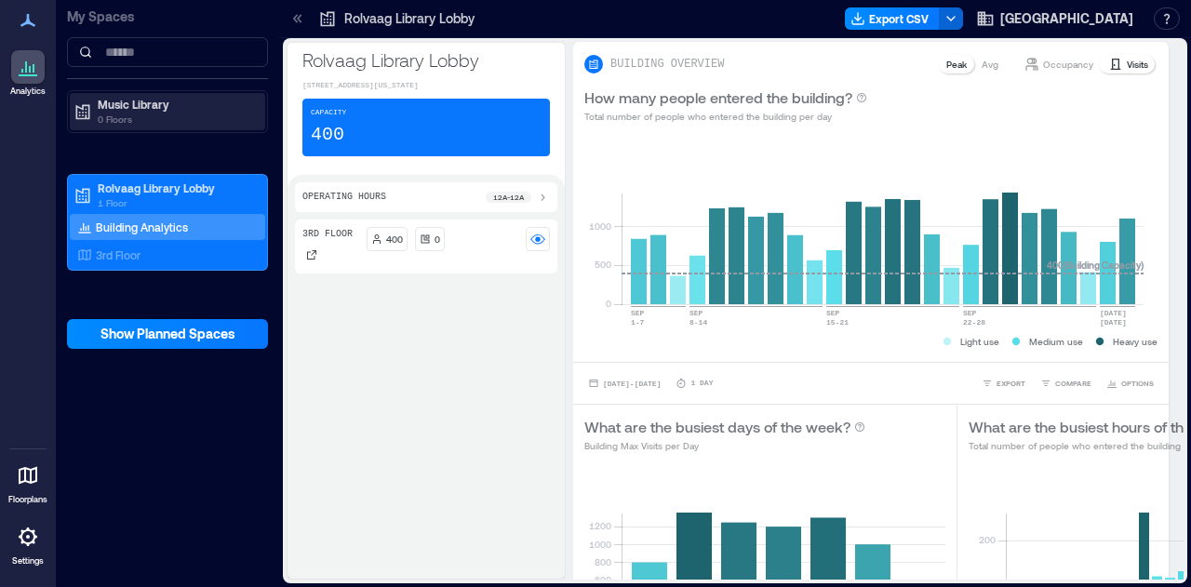
click at [110, 104] on p "Music Library" at bounding box center [176, 104] width 156 height 15
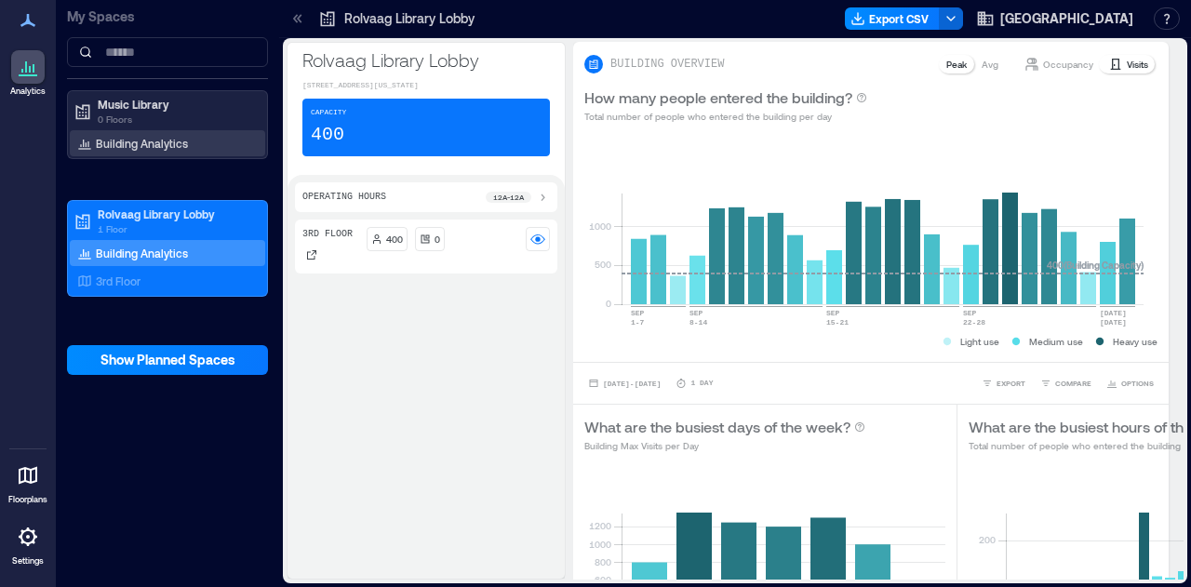
drag, startPoint x: 156, startPoint y: 141, endPoint x: 787, endPoint y: 307, distance: 652.7
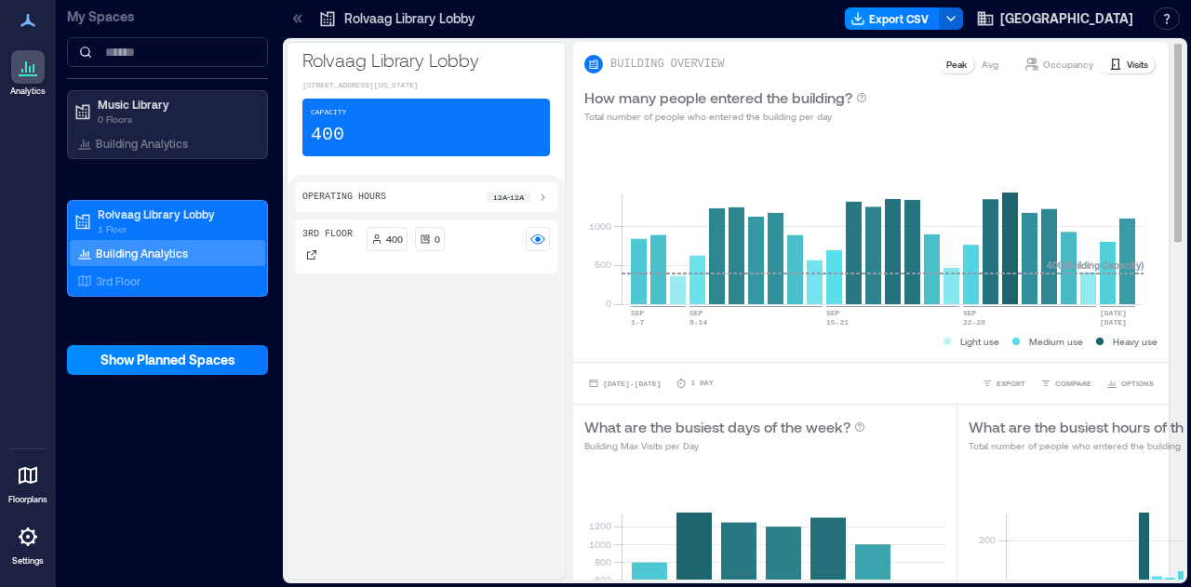
click at [156, 140] on p "Building Analytics" at bounding box center [142, 143] width 92 height 15
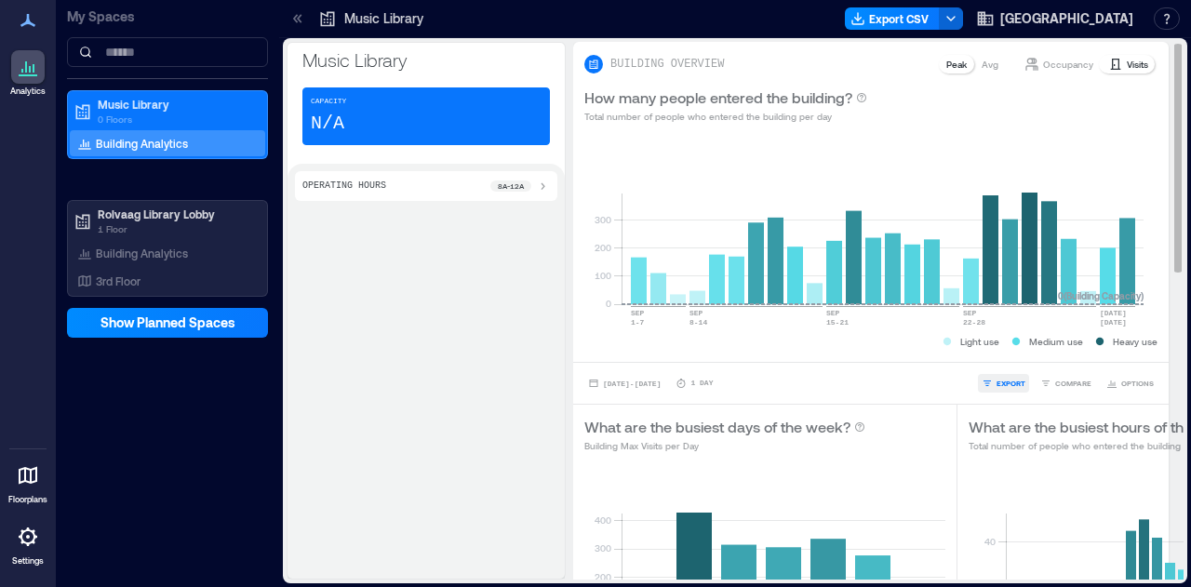
click at [999, 381] on span "EXPORT" at bounding box center [1011, 383] width 29 height 11
click at [1003, 348] on button "CSV" at bounding box center [997, 357] width 47 height 19
click at [657, 384] on span "[DATE] - [DATE]" at bounding box center [632, 384] width 58 height 8
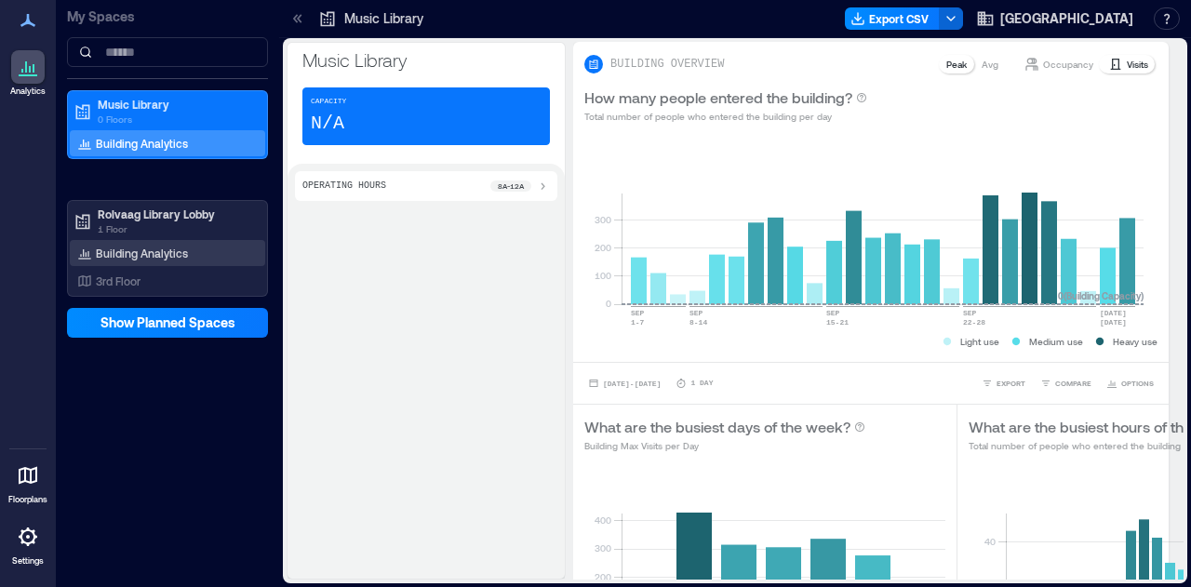
click at [106, 250] on p "Building Analytics" at bounding box center [142, 253] width 92 height 15
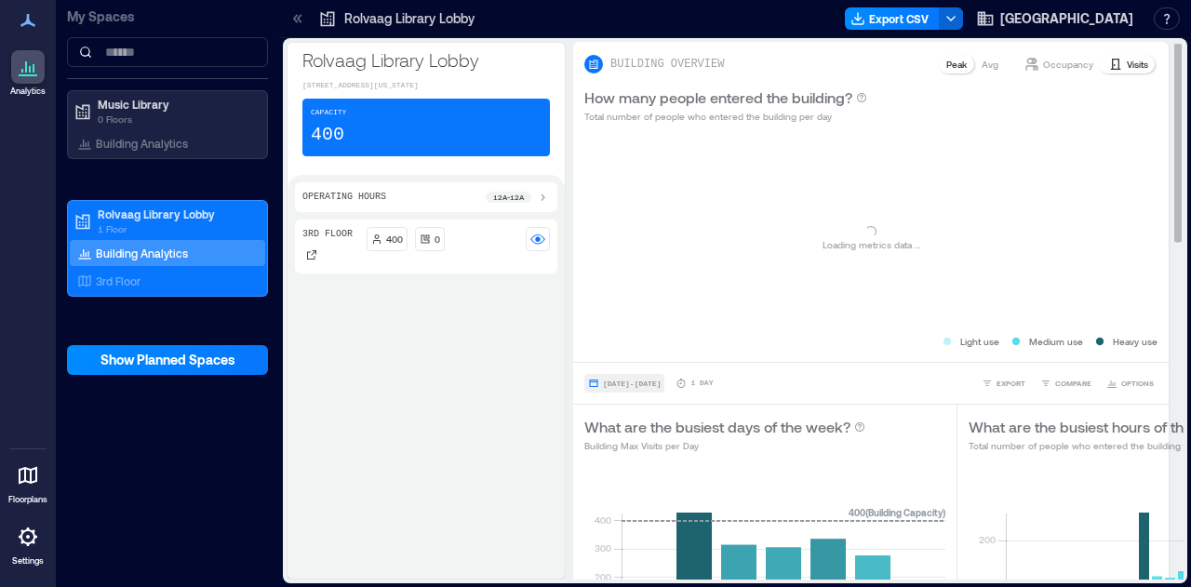
click at [639, 381] on span "[DATE] - [DATE]" at bounding box center [632, 384] width 58 height 8
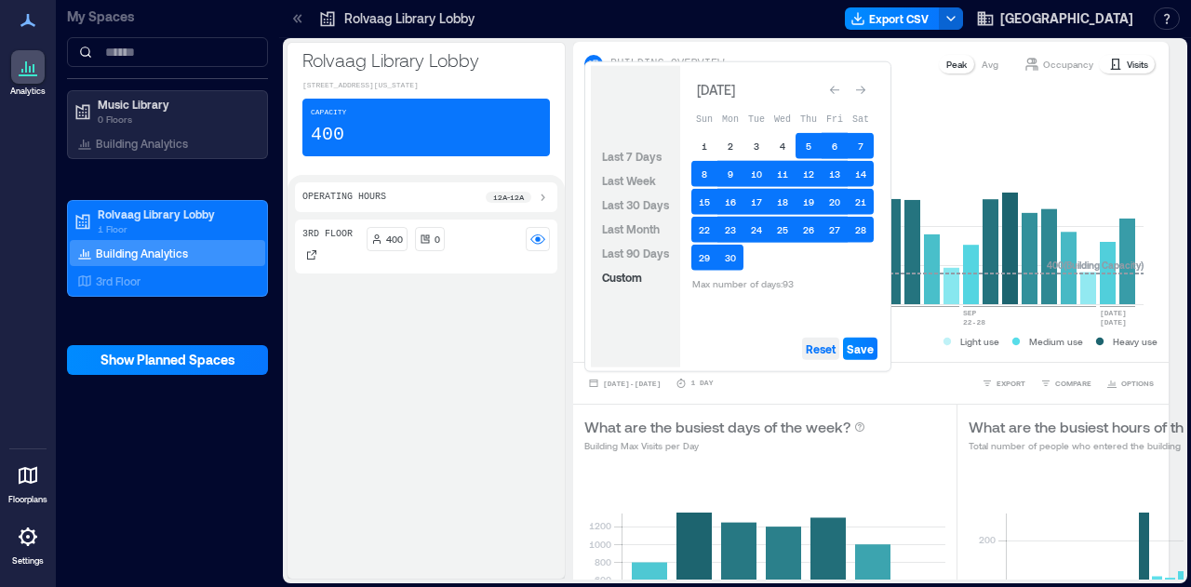
click at [824, 342] on button "Reset" at bounding box center [820, 349] width 37 height 22
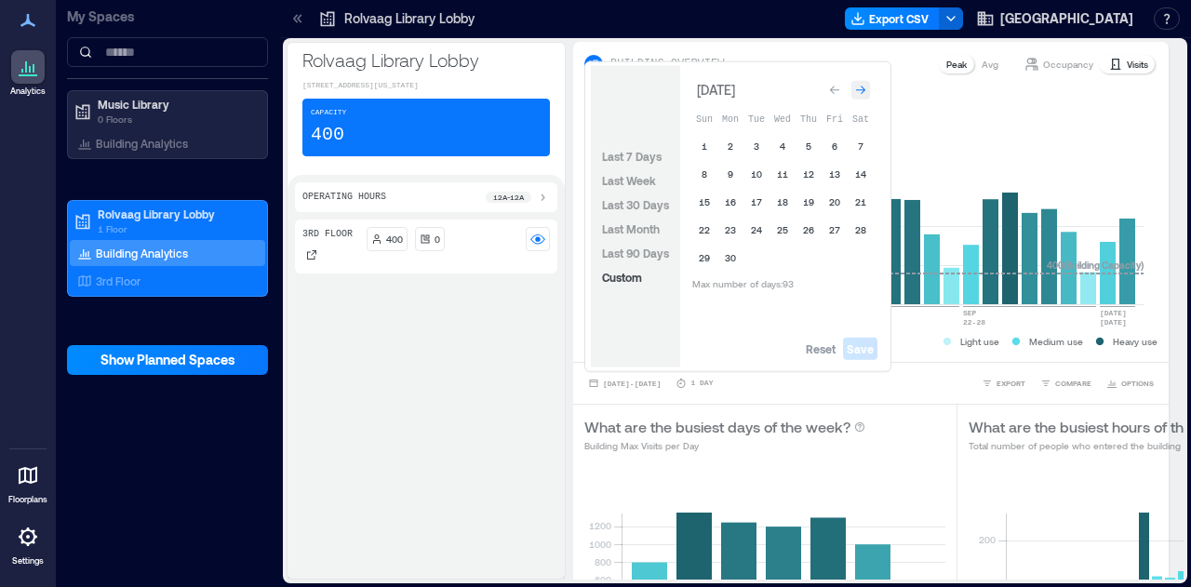
click at [859, 95] on icon "Go to next month" at bounding box center [860, 90] width 11 height 11
click at [859, 95] on div "Go to next month" at bounding box center [861, 86] width 19 height 19
click at [859, 95] on icon "Go to next month" at bounding box center [860, 90] width 11 height 11
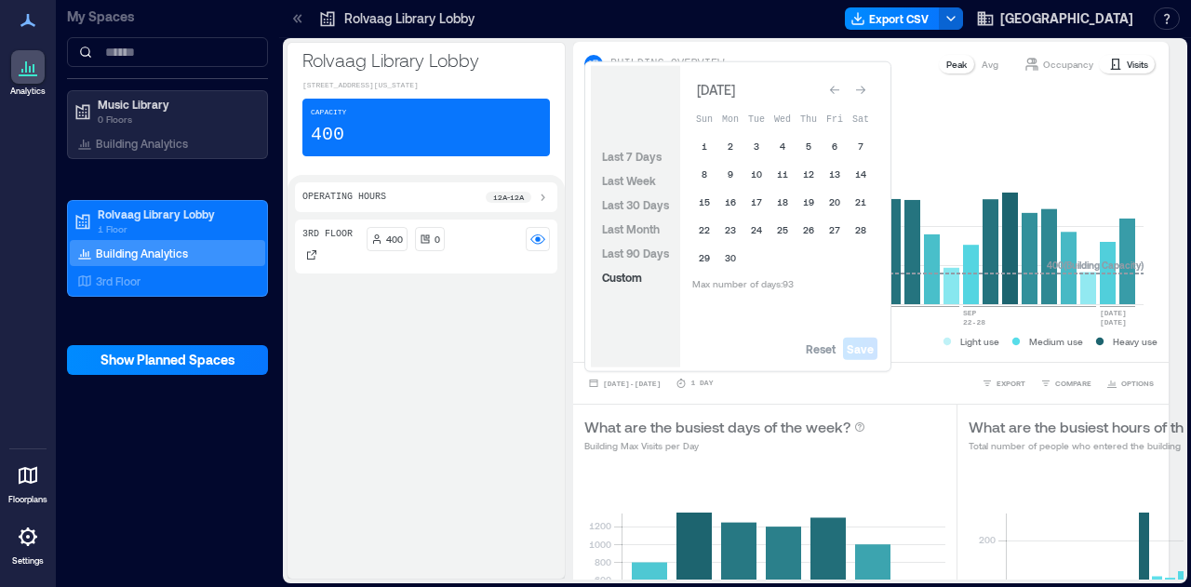
click at [859, 95] on icon "Go to next month" at bounding box center [860, 90] width 11 height 11
click at [859, 95] on div "Go to next month" at bounding box center [861, 86] width 19 height 19
click at [815, 146] on button "4" at bounding box center [809, 146] width 26 height 26
click at [732, 257] on button "29" at bounding box center [731, 258] width 26 height 26
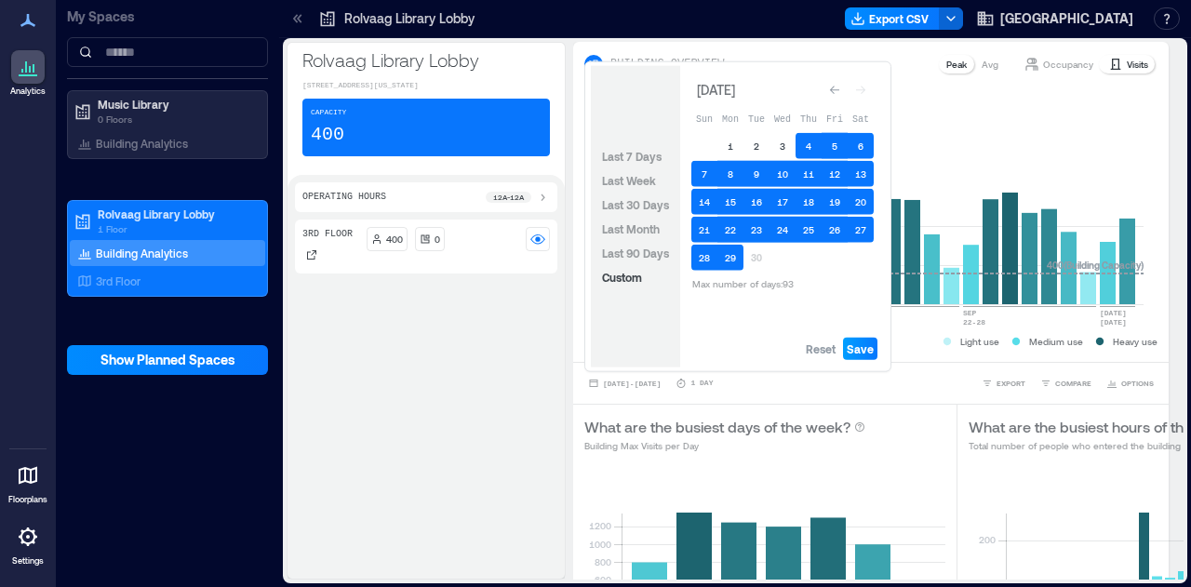
click at [855, 346] on span "Save" at bounding box center [860, 349] width 27 height 15
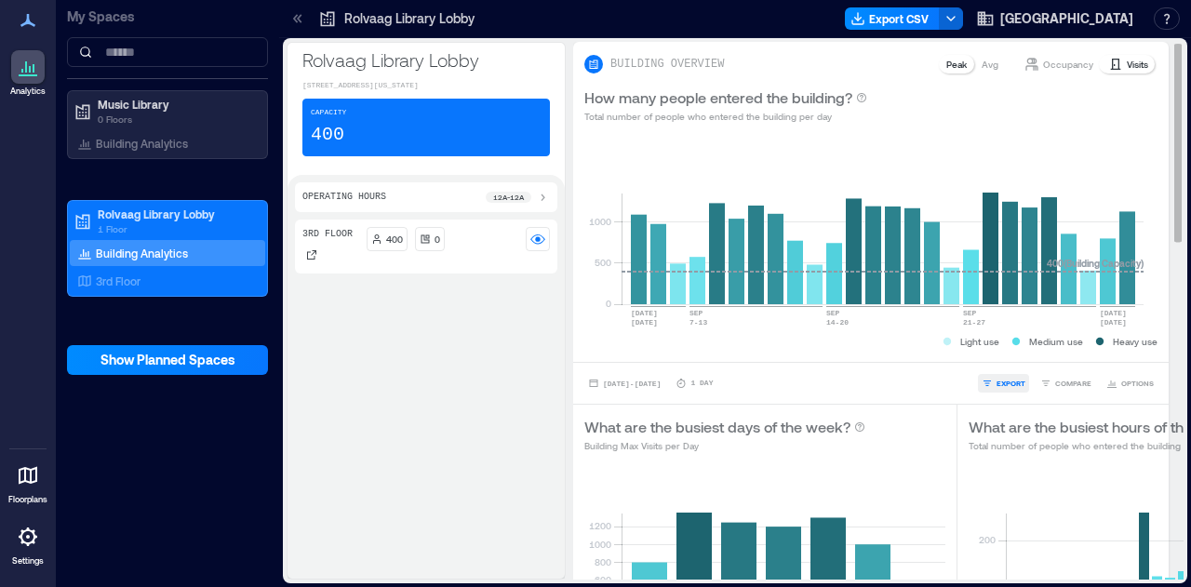
click at [1000, 380] on span "EXPORT" at bounding box center [1011, 383] width 29 height 11
click at [995, 349] on button "CSV" at bounding box center [997, 357] width 47 height 19
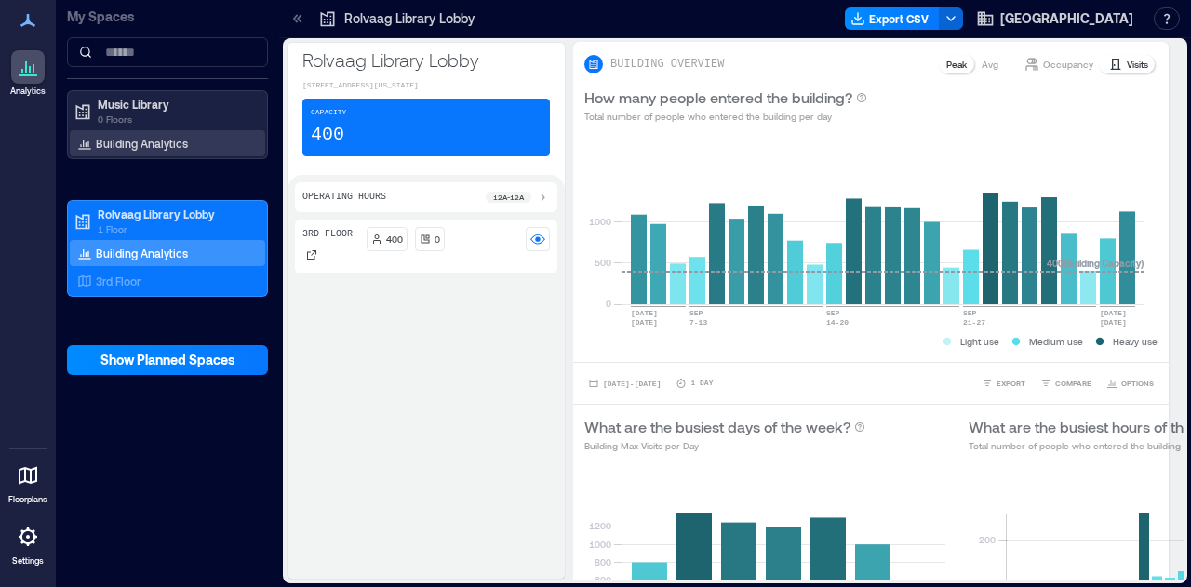
click at [112, 134] on div "Building Analytics" at bounding box center [133, 143] width 118 height 19
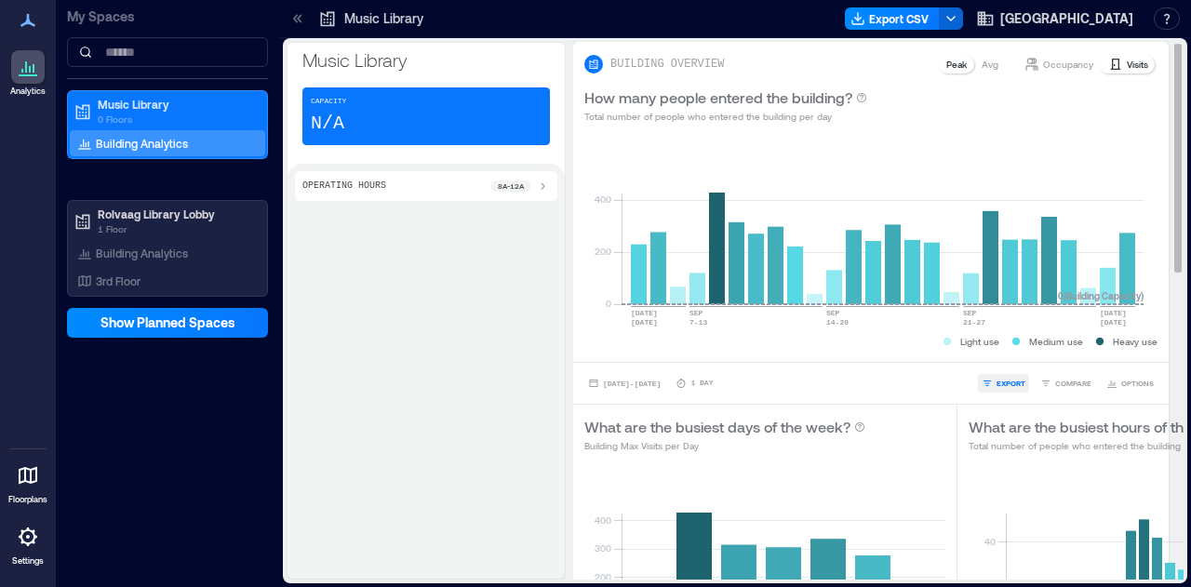
click at [997, 379] on span "EXPORT" at bounding box center [1011, 383] width 29 height 11
click at [1005, 356] on span "CSV" at bounding box center [1004, 357] width 15 height 11
click at [611, 380] on span "[DATE] - [DATE]" at bounding box center [632, 384] width 58 height 8
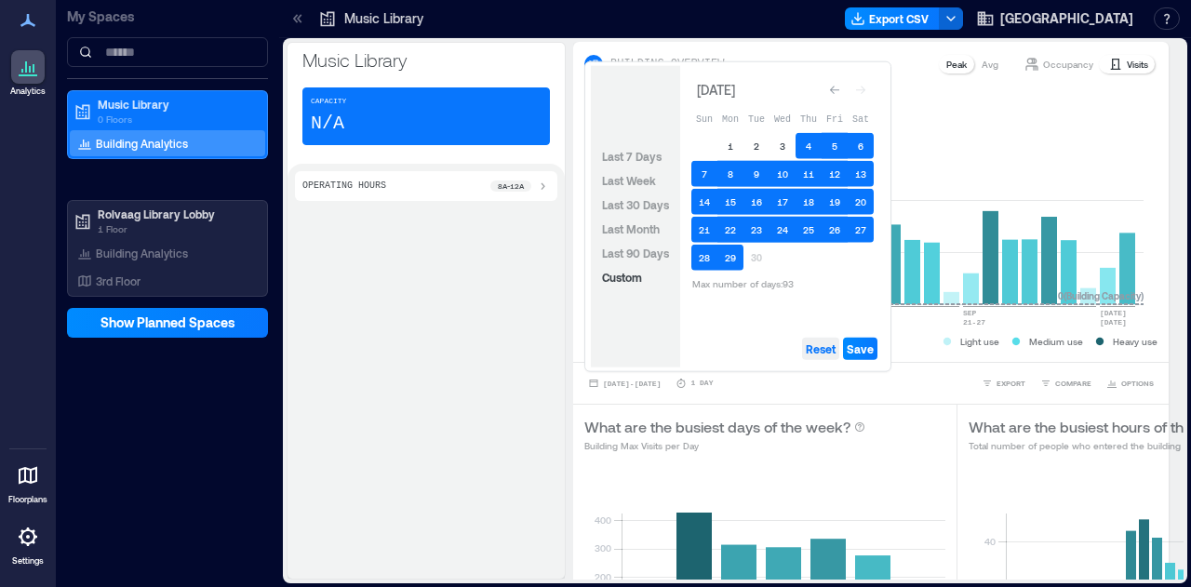
click at [815, 349] on span "Reset" at bounding box center [821, 349] width 30 height 15
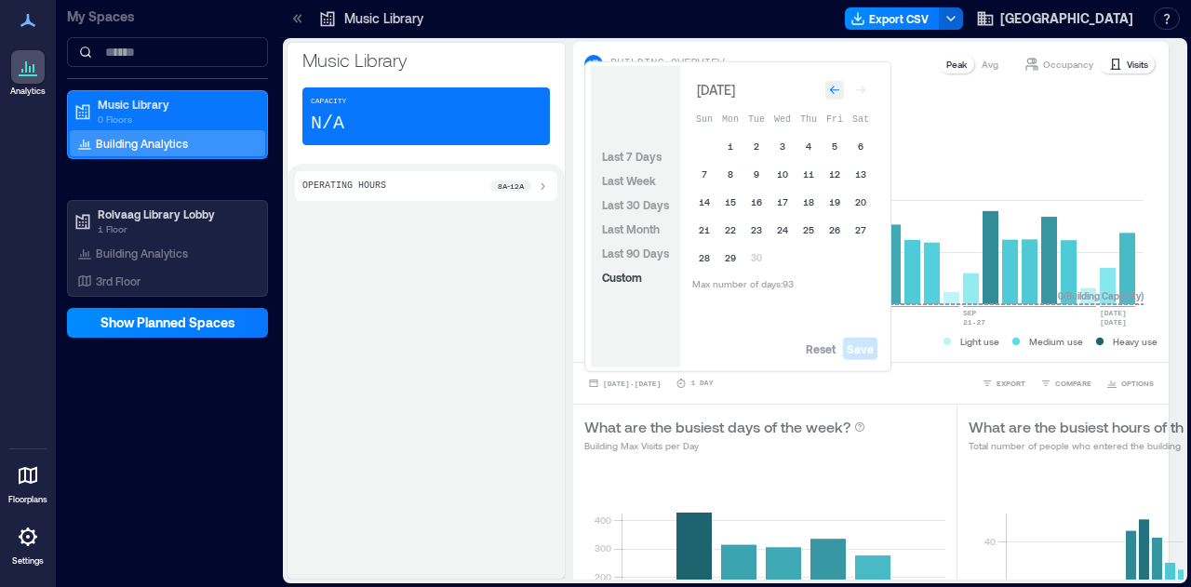
click at [838, 92] on icon "Go to previous month" at bounding box center [834, 90] width 11 height 11
click at [838, 92] on icon "Go to previous month" at bounding box center [834, 86] width 11 height 11
click at [838, 92] on icon "Go to previous month" at bounding box center [834, 90] width 11 height 11
click at [838, 92] on icon "Go to previous month" at bounding box center [834, 86] width 11 height 11
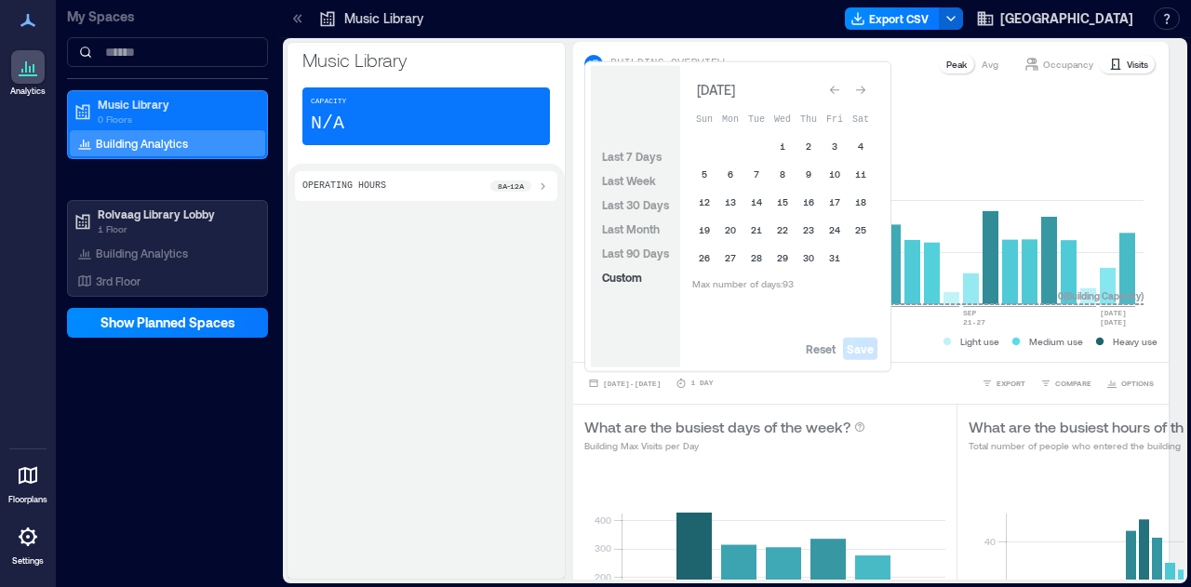
click at [838, 92] on icon "Go to previous month" at bounding box center [834, 90] width 11 height 11
click at [838, 92] on icon "Go to previous month" at bounding box center [834, 86] width 11 height 11
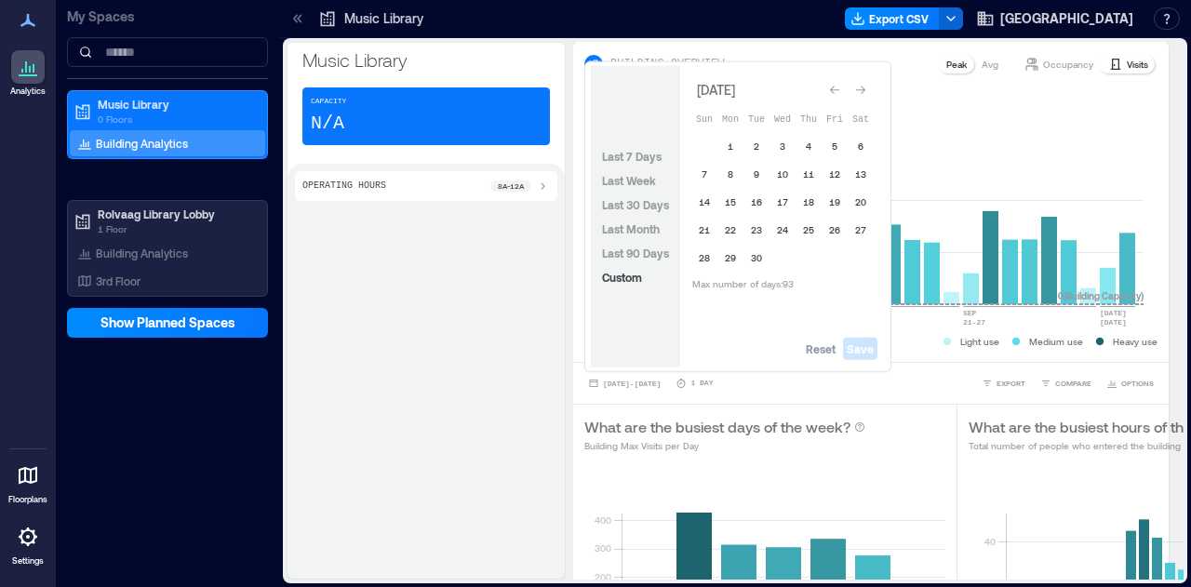
click at [838, 92] on icon "Go to previous month" at bounding box center [834, 90] width 11 height 11
click at [838, 92] on icon "Go to previous month" at bounding box center [834, 86] width 11 height 11
click at [838, 92] on icon "Go to previous month" at bounding box center [834, 90] width 11 height 11
click at [838, 92] on icon "Go to previous month" at bounding box center [834, 86] width 11 height 11
click at [838, 92] on icon "Go to previous month" at bounding box center [834, 90] width 11 height 11
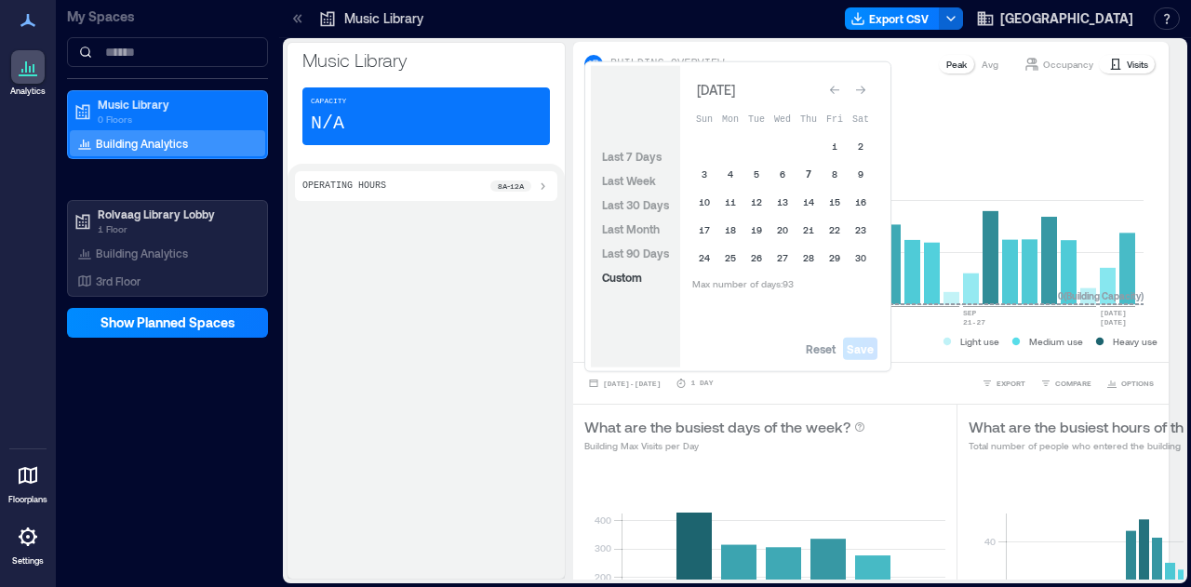
click at [811, 170] on button "7" at bounding box center [809, 174] width 26 height 26
click at [855, 92] on icon "Go to next month" at bounding box center [860, 90] width 11 height 11
click at [735, 140] on button "2" at bounding box center [731, 146] width 26 height 26
click at [862, 346] on span "Save" at bounding box center [860, 349] width 27 height 15
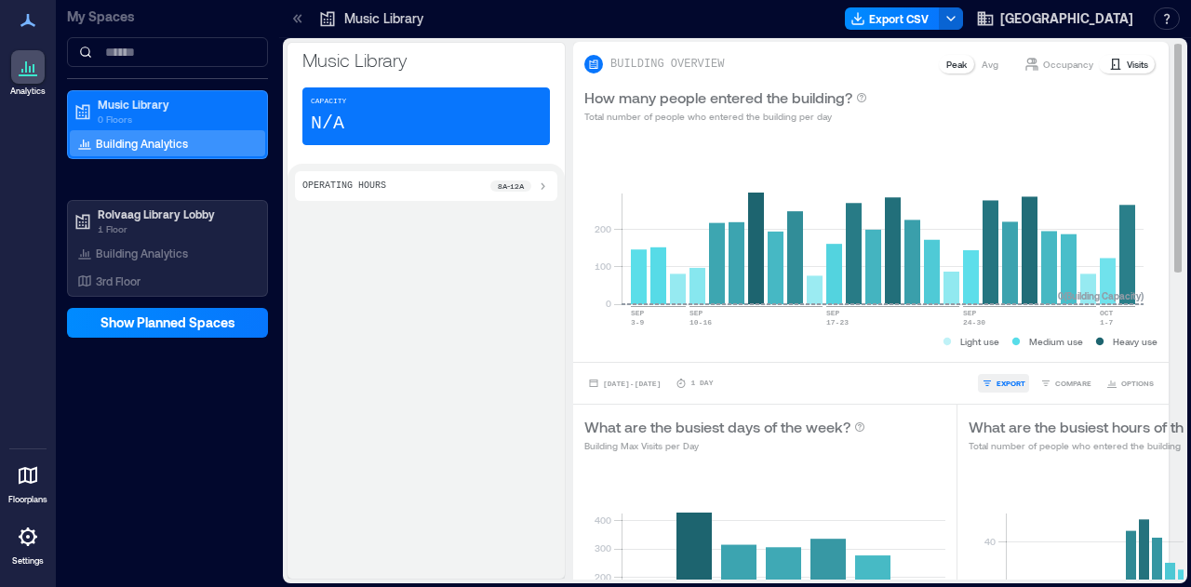
click at [993, 376] on button "EXPORT" at bounding box center [1003, 383] width 51 height 19
click at [994, 362] on button "CSV" at bounding box center [997, 357] width 47 height 19
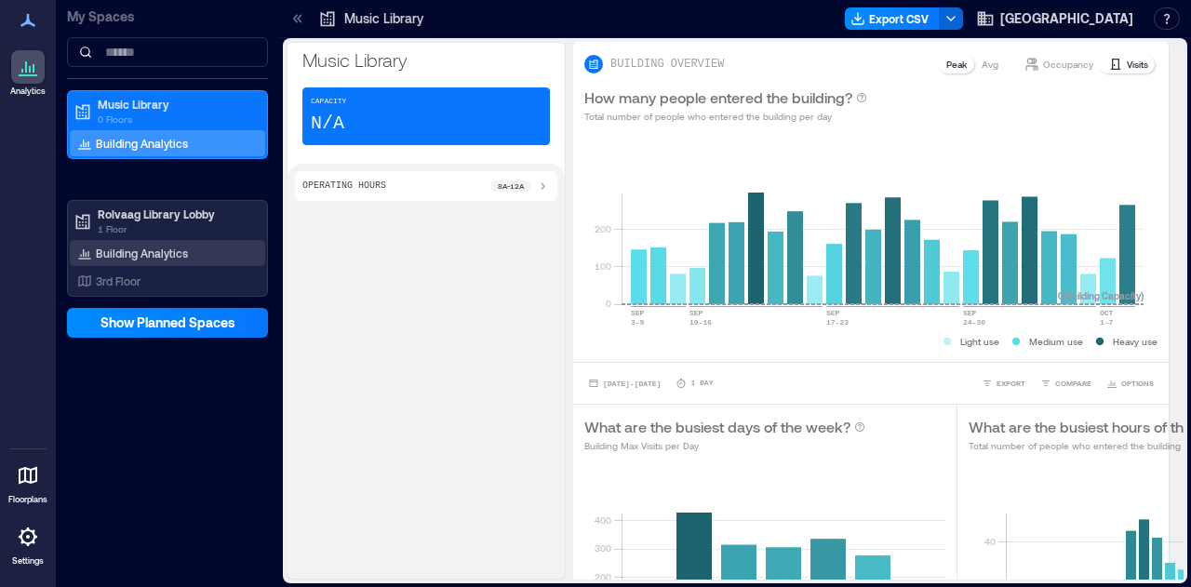
drag, startPoint x: 135, startPoint y: 249, endPoint x: 148, endPoint y: 257, distance: 15.5
click at [136, 249] on p "Building Analytics" at bounding box center [142, 253] width 92 height 15
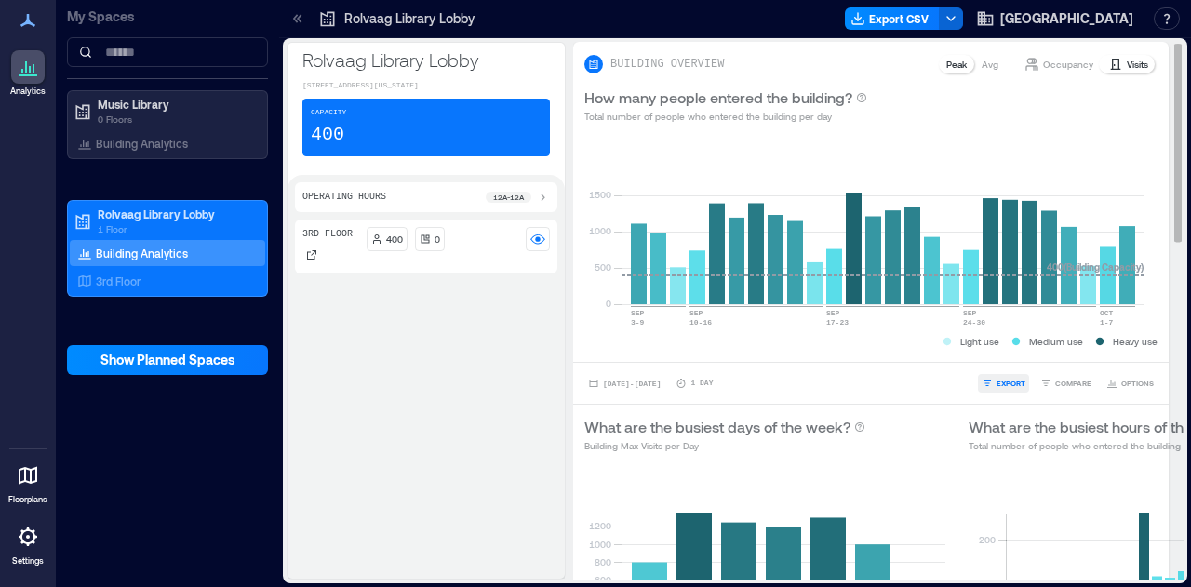
click at [997, 379] on span "EXPORT" at bounding box center [1011, 383] width 29 height 11
click at [994, 366] on div "IMAGE CSV" at bounding box center [997, 346] width 58 height 48
click at [999, 353] on span "CSV" at bounding box center [1004, 357] width 15 height 11
